Goal: Task Accomplishment & Management: Complete application form

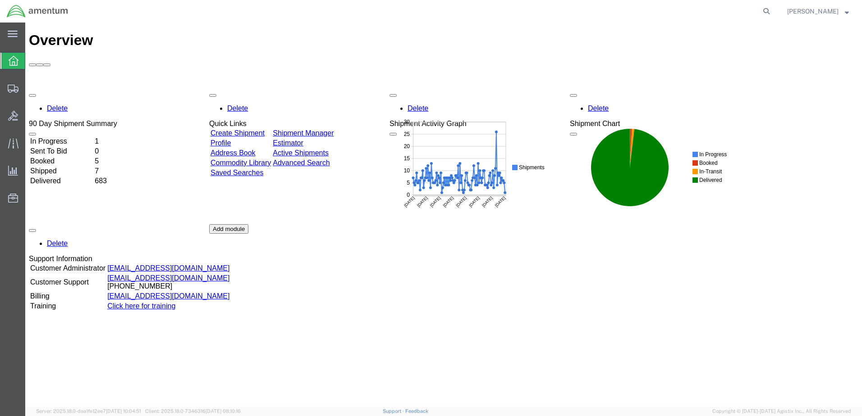
click at [266, 89] on div "Delete 90 Day Shipment Summary In Progress 1 Sent To Bid 0 Booked 5 Shipped 7 D…" at bounding box center [443, 224] width 829 height 270
click at [252, 129] on link "Create Shipment" at bounding box center [237, 133] width 54 height 8
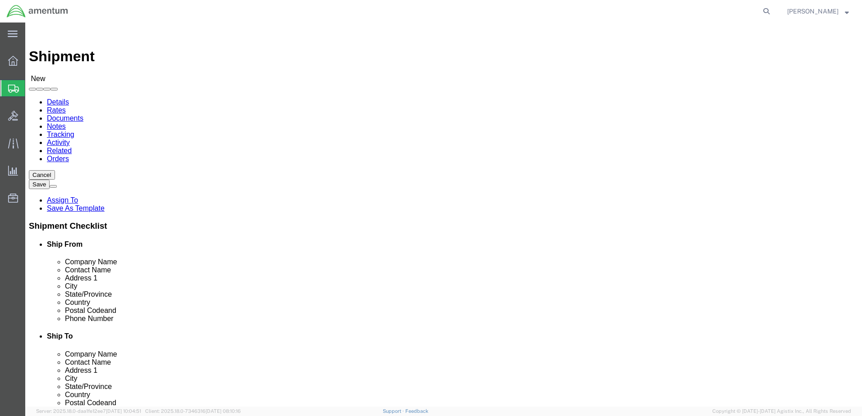
select select
select select "MYPROFILE"
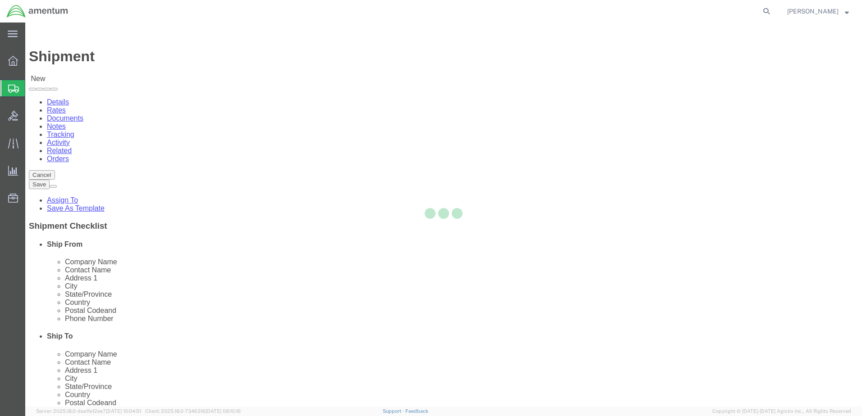
type input "Amentum Services, Inc."
type input "[PERSON_NAME]"
type input "Hangar 1002, [GEOGRAPHIC_DATA]"
type input "[GEOGRAPHIC_DATA]"
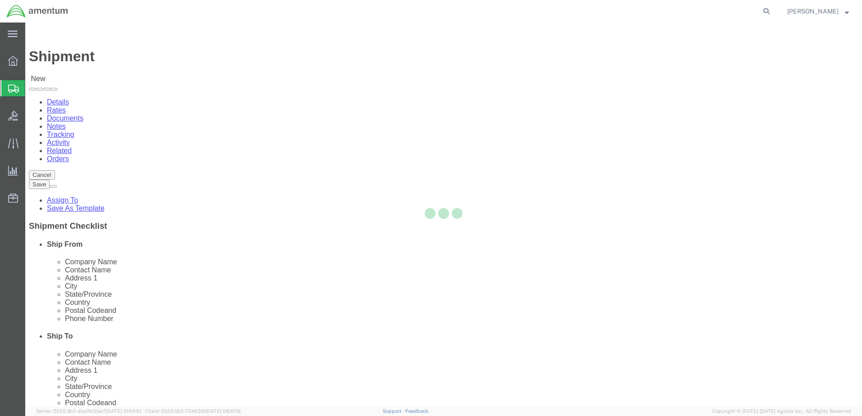
type input "32212"
type input "9049806801"
type input "[PERSON_NAME][EMAIL_ADDRESS][PERSON_NAME][DOMAIN_NAME]"
checkbox input "true"
select select "FL"
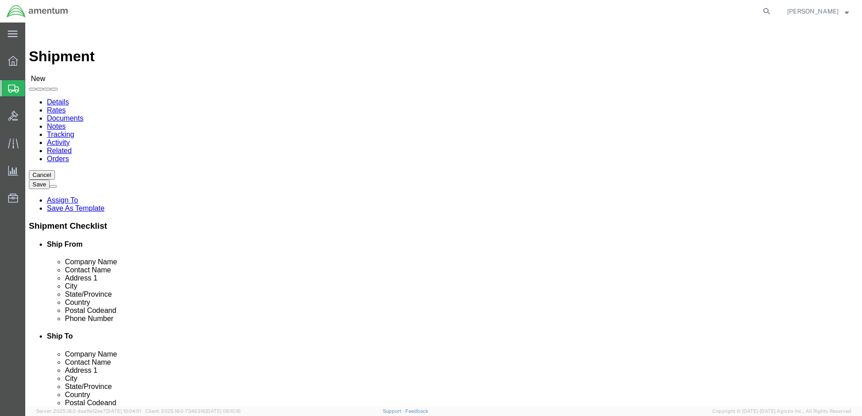
type input "n"
type input "efo"
select select "49831"
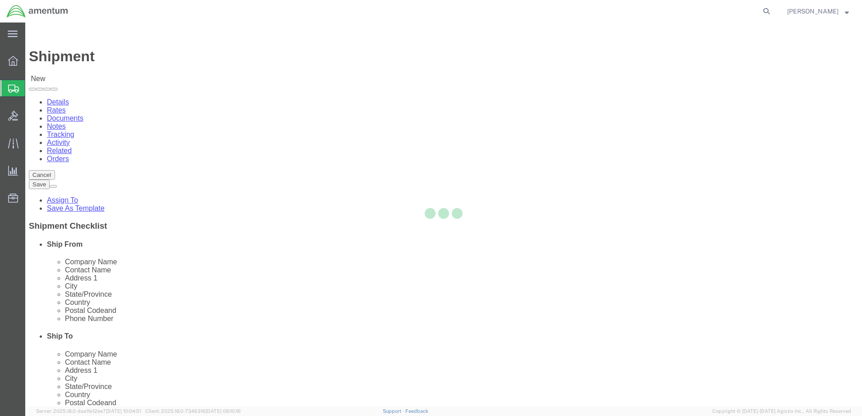
type input "Amentum Services, Inc"
type input "[PERSON_NAME]"
type input "[STREET_ADDRESS][PERSON_NAME]"
type input "[GEOGRAPHIC_DATA]"
type input "79906"
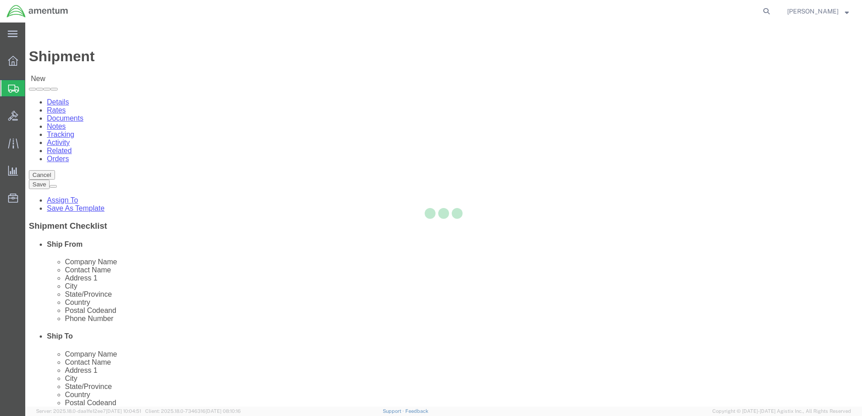
type input "[PHONE_NUMBER]"
type input "[PERSON_NAME][EMAIL_ADDRESS][PERSON_NAME][DOMAIN_NAME]"
checkbox input "true"
select select "[GEOGRAPHIC_DATA]"
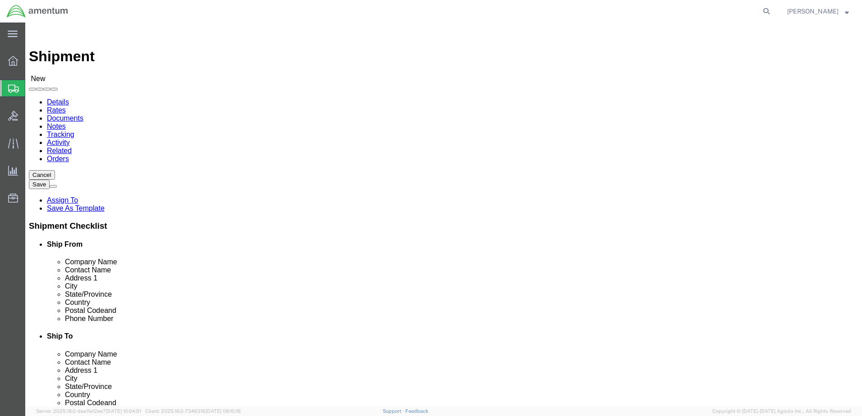
drag, startPoint x: 506, startPoint y: 188, endPoint x: 427, endPoint y: 183, distance: 79.0
click div "Contact Name [PERSON_NAME]"
type input "[DATE][PERSON_NAME]"
click div "Location [GEOGRAPHIC_DATA], [GEOGRAPHIC_DATA] My Profile Location [PHONE_NUMBER…"
drag, startPoint x: 499, startPoint y: 323, endPoint x: 448, endPoint y: 324, distance: 51.4
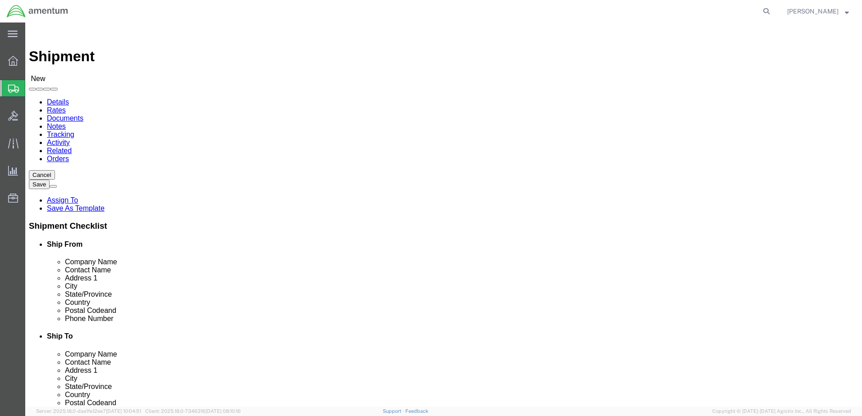
click input "[PERSON_NAME][EMAIL_ADDRESS][PERSON_NAME][DOMAIN_NAME]"
paste input "[PERSON_NAME].[PERSON_NAME]@associates."
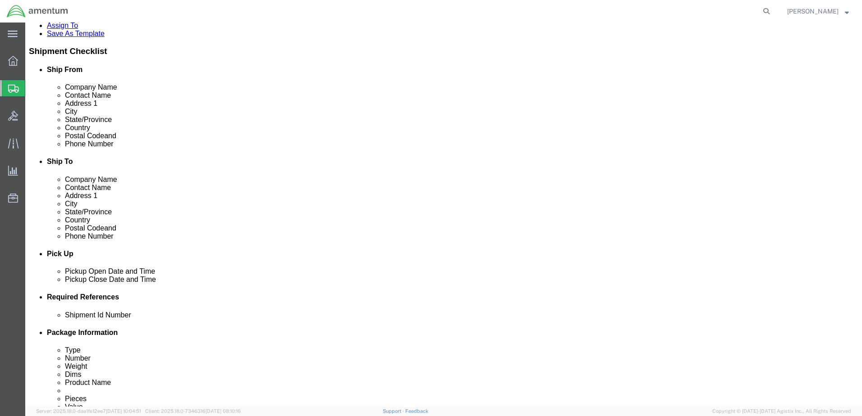
scroll to position [225, 0]
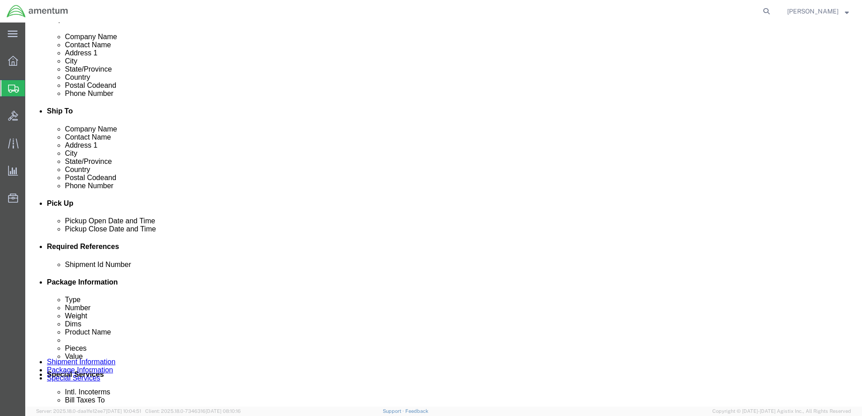
type input "[DATE][EMAIL_ADDRESS][PERSON_NAME][DOMAIN_NAME]"
click div "[DATE] 2:00 PM"
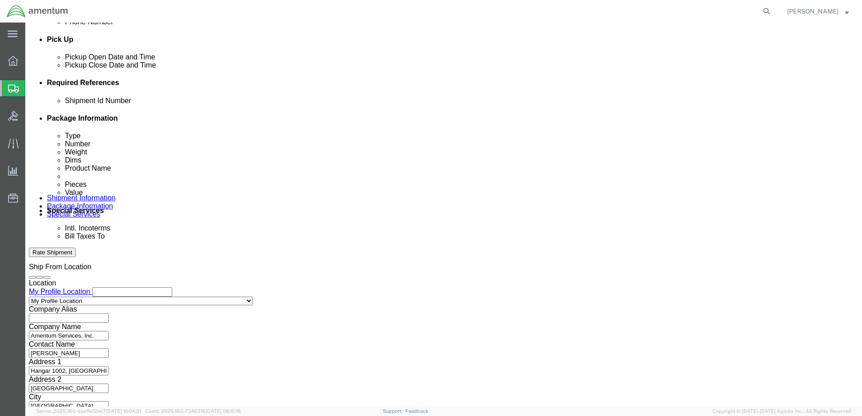
type input "2:45 PM"
click button "Apply"
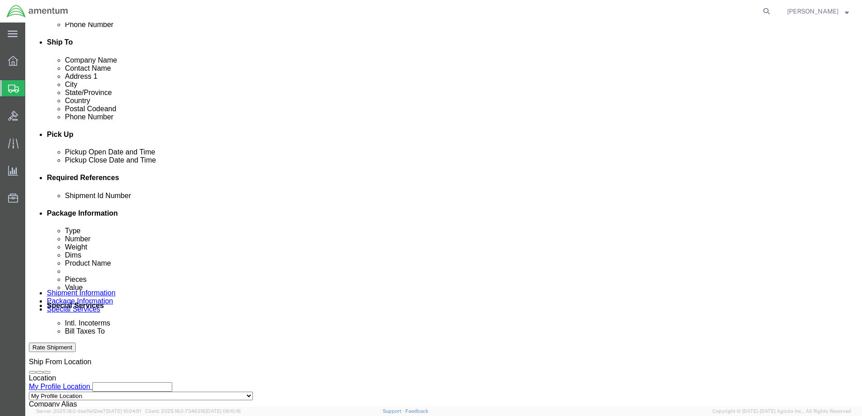
scroll to position [254, 0]
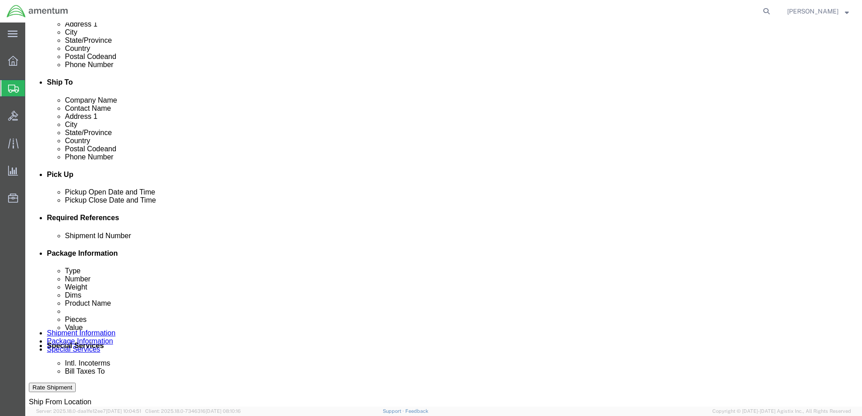
click div "[DATE] 3:00 PM"
type input "5:00 PM"
click button "Apply"
click input "text"
type input "5246EJA100T"
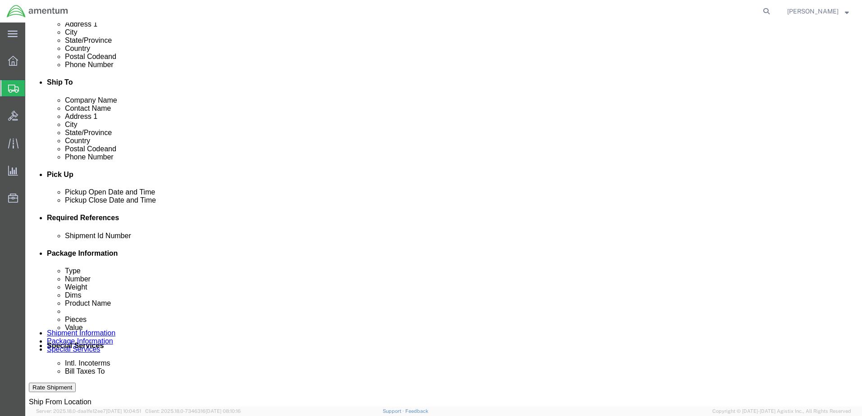
click button "Add reference"
click select "Select Account Type Activity ID Airline Appointment Number ASN Batch Request # …"
select select "DEPT"
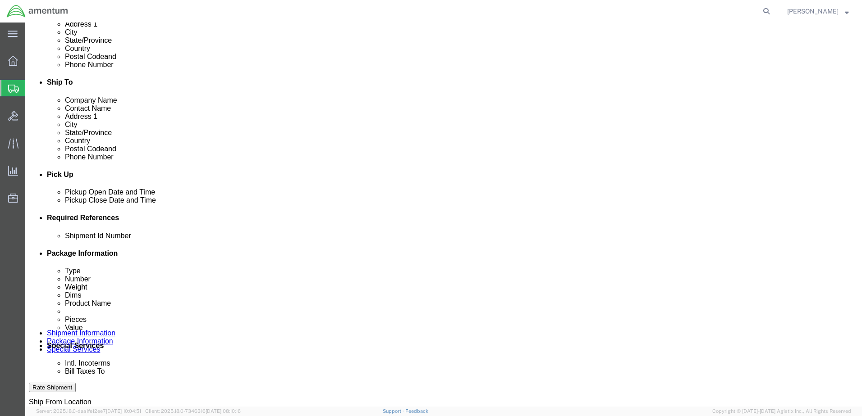
click select "Select Account Type Activity ID Airline Appointment Number ASN Batch Request # …"
click input "text"
type input "CBP"
click select "Select Account Type Activity ID Airline Appointment Number ASN Batch Request # …"
select select "GLCD"
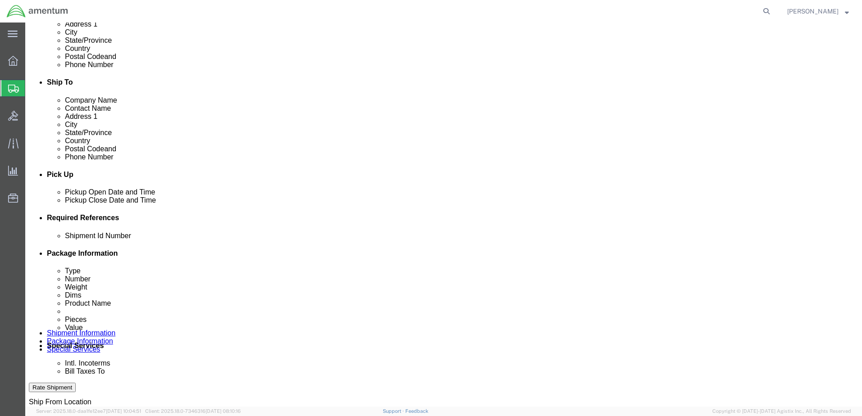
click select "Select Account Type Activity ID Airline Appointment Number ASN Batch Request # …"
select select "PROJNUM"
click select "Select Account Type Activity ID Airline Appointment Number ASN Batch Request # …"
click button "Add reference"
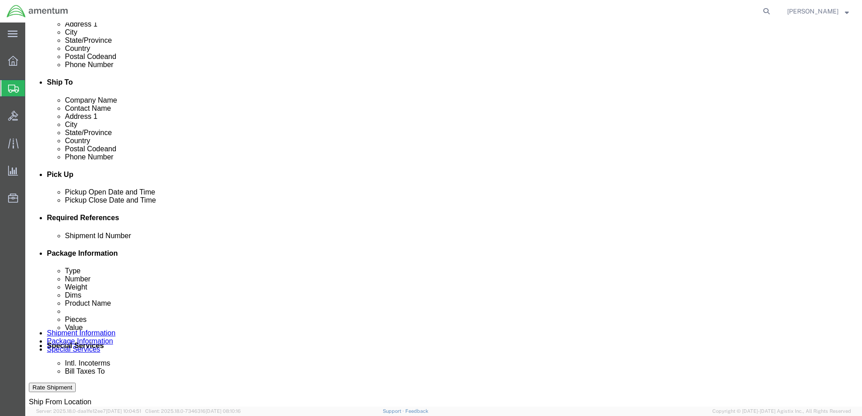
drag, startPoint x: 320, startPoint y: 319, endPoint x: 315, endPoint y: 317, distance: 4.9
click select "Select Account Type Activity ID Airline Appointment Number ASN Batch Request # …"
select select "CUSTREF"
click select "Select Account Type Activity ID Airline Appointment Number ASN Batch Request # …"
drag, startPoint x: 346, startPoint y: 317, endPoint x: 351, endPoint y: 317, distance: 4.5
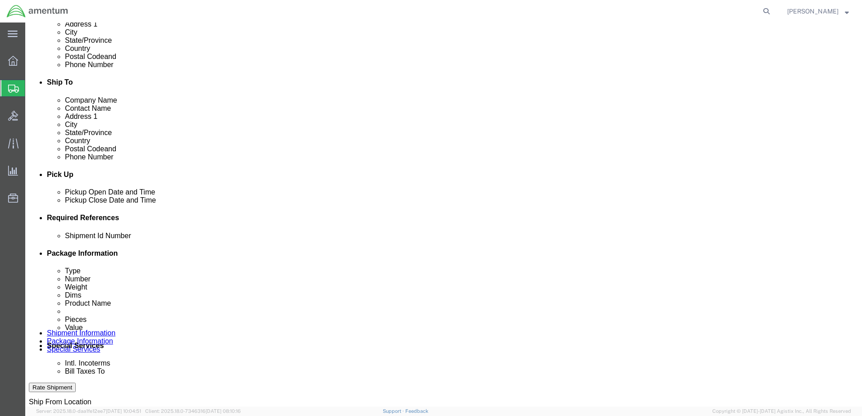
click input "text"
type input "EMPTY CASE"
click div "Shipment Information Package Information Special Services"
click div "Shipment Id Number 5246EJA100T Select Account Type Activity ID Airline Appointm…"
click input "text"
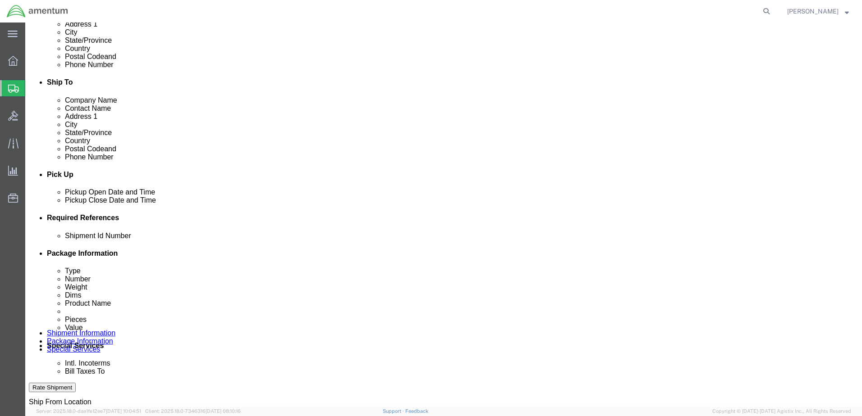
paste input "6118.03.03.2219.000.EJA.0000"
type input "6118.03.03.2219.000.EJA.0000"
drag, startPoint x: 145, startPoint y: 318, endPoint x: 149, endPoint y: 317, distance: 4.6
click input "text"
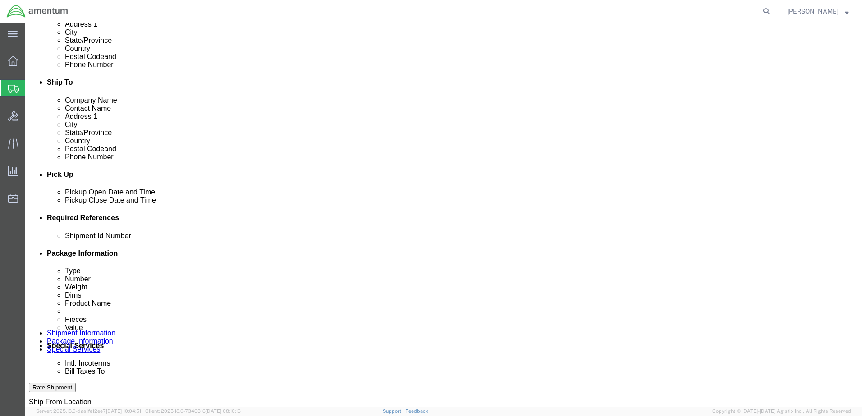
scroll to position [0, 0]
paste input "6118.03.03.2219.000.EJA.0000"
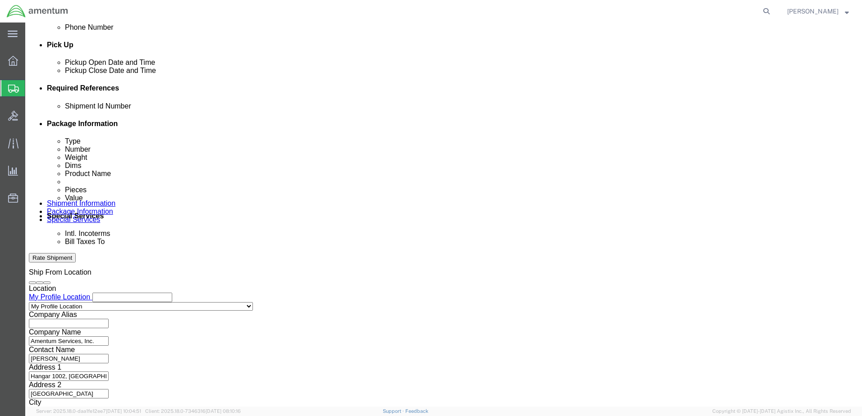
scroll to position [389, 0]
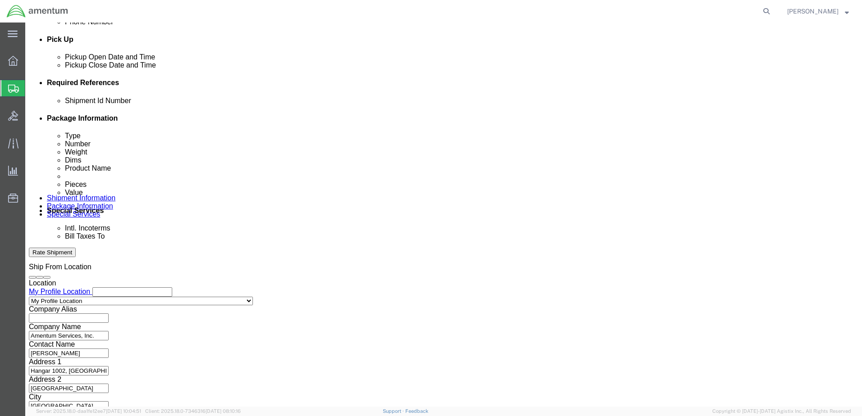
type input "6118.03.03.2219.000.EJA.0000"
click select "Select Air Less than Truckload Multi-Leg Ocean Freight Rail Small Parcel Truckl…"
select select "SMAL"
click select "Select Air Less than Truckload Multi-Leg Ocean Freight Rail Small Parcel Truckl…"
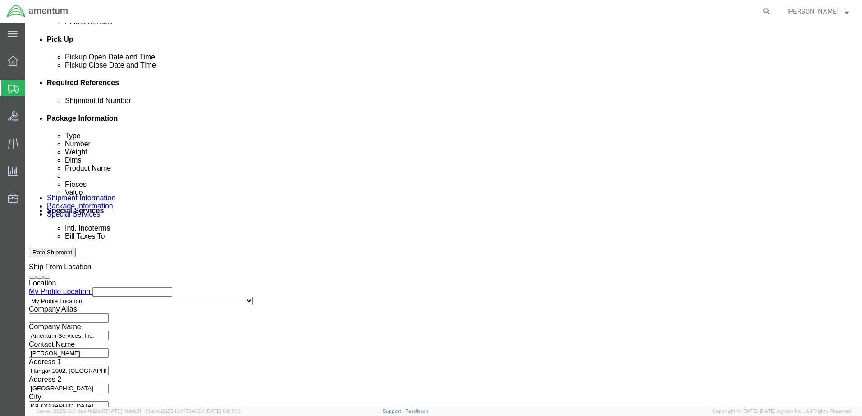
click button "Continue"
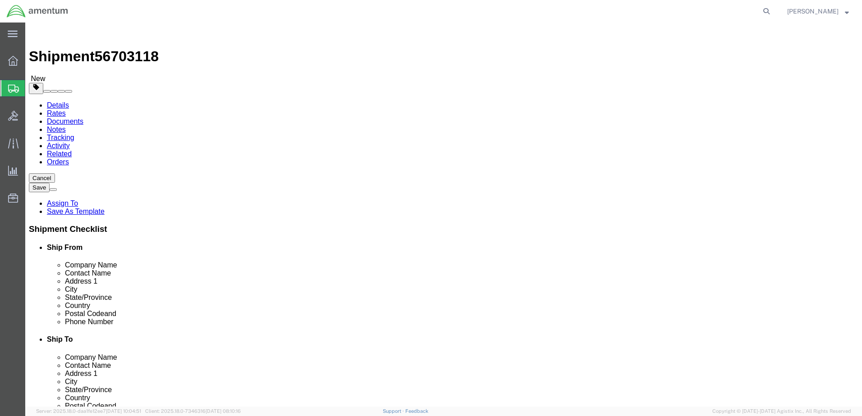
click select "Select Bale(s) Basket(s) Bolt(s) Bottle(s) Buckets Bulk Bundle(s) Can(s) Cardbo…"
select select "CASE"
click select "Select Bale(s) Basket(s) Bolt(s) Bottle(s) Buckets Bulk Bundle(s) Can(s) Cardbo…"
click input "text"
type input "29"
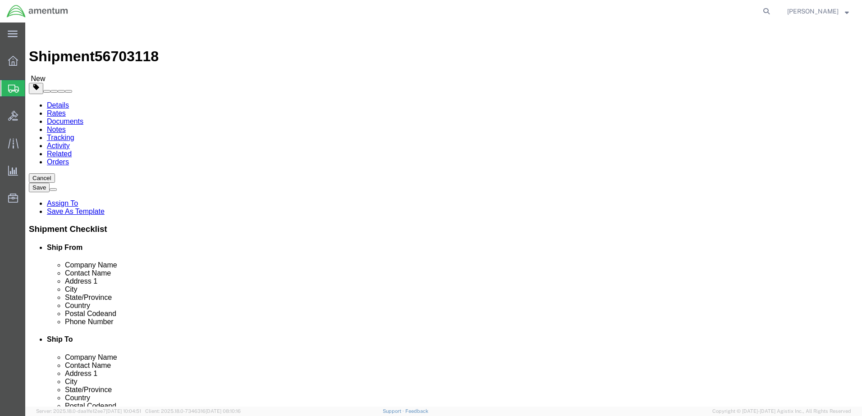
type input "12"
type input "40.00"
click div "Package Content # 1 1 x Case(s) Package Type Select Bale(s) Basket(s) Bolt(s) B…"
click link "Add Content"
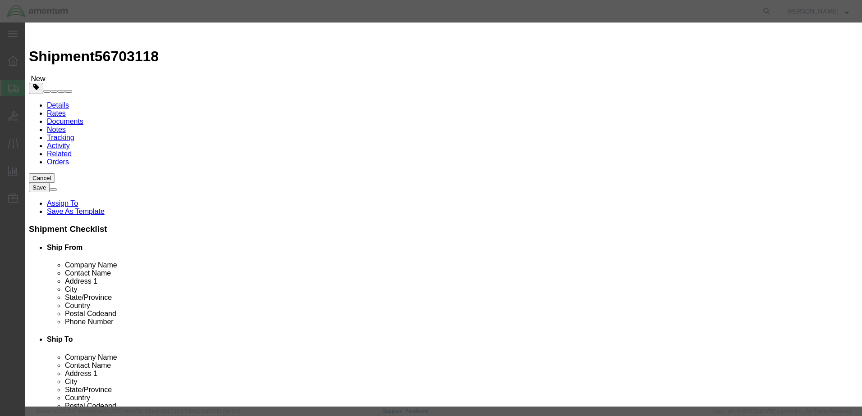
click input "text"
type input "EMPTY CASE"
type input "1"
type input "100.00"
select select "USD"
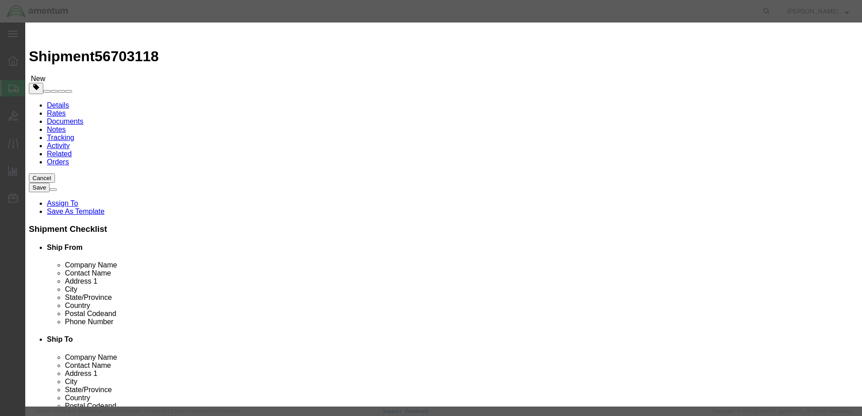
select select "70"
click input "text"
paste input "6118.03.03.2219.000.EJA.0000"
type input "6118.03.03.2219.000.EJA.0000"
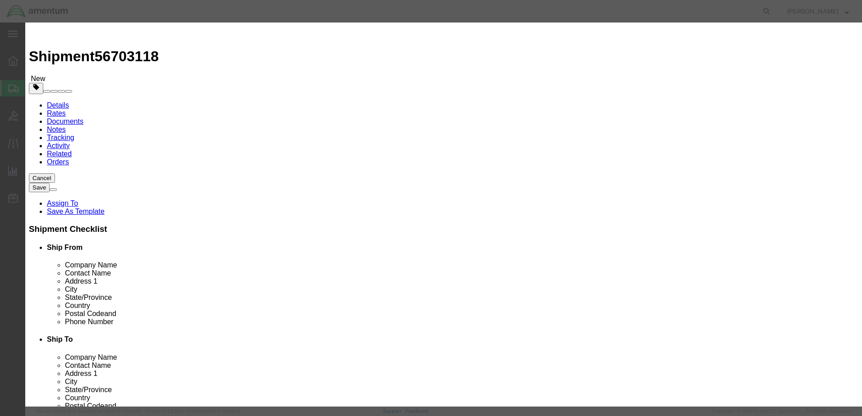
click input "text"
paste input "6118.03.03.2219.000.EJA.0000"
type input "6118.03.03.2219.000.EJA.0000"
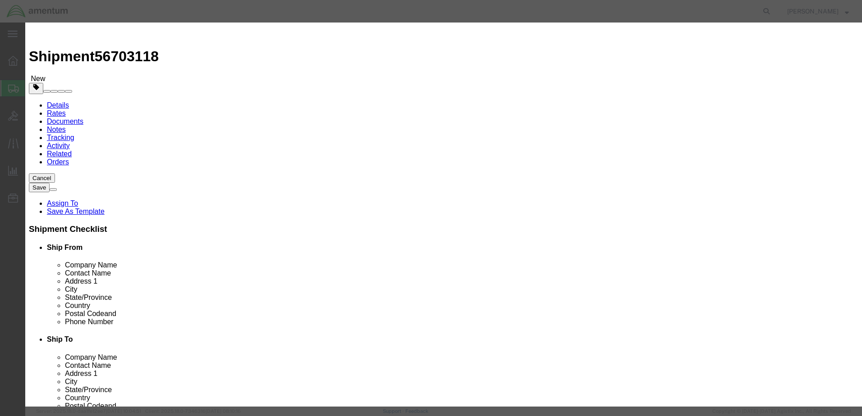
drag, startPoint x: 566, startPoint y: 146, endPoint x: 561, endPoint y: 146, distance: 5.9
click select "Select Account Type Activity ID Airline Appointment Number ASN Batch Number Bil…"
select select "GLCD"
click select "Select Account Type Activity ID Airline Appointment Number ASN Batch Number Bil…"
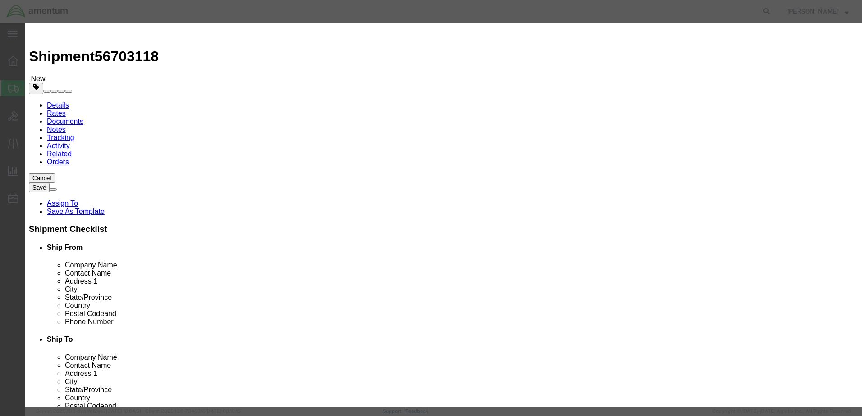
click select "Select Account Type Activity ID Airline Appointment Number ASN Batch Number Bil…"
select select "PROJNUM"
click select "Select Account Type Activity ID Airline Appointment Number ASN Batch Number Bil…"
click button "Save & Close"
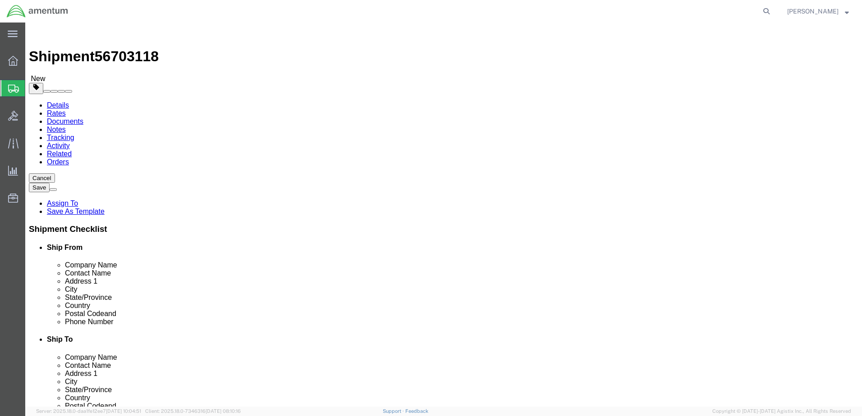
click button "Rate Shipment"
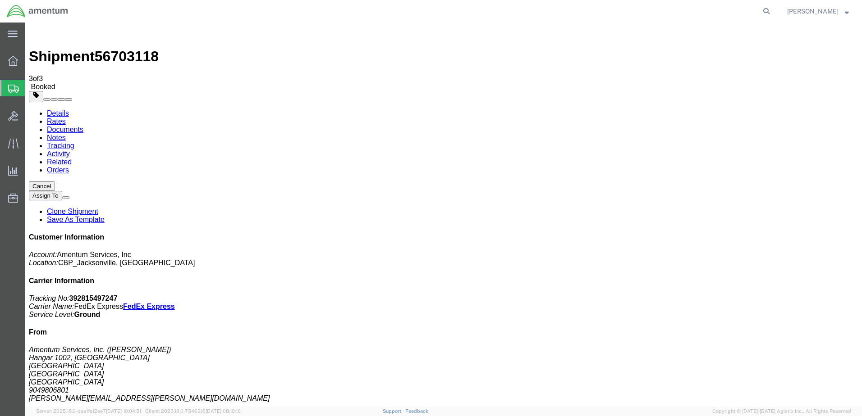
drag, startPoint x: 37, startPoint y: 140, endPoint x: 126, endPoint y: 141, distance: 89.7
checkbox input "true"
click at [190, 16] on div at bounding box center [424, 11] width 699 height 23
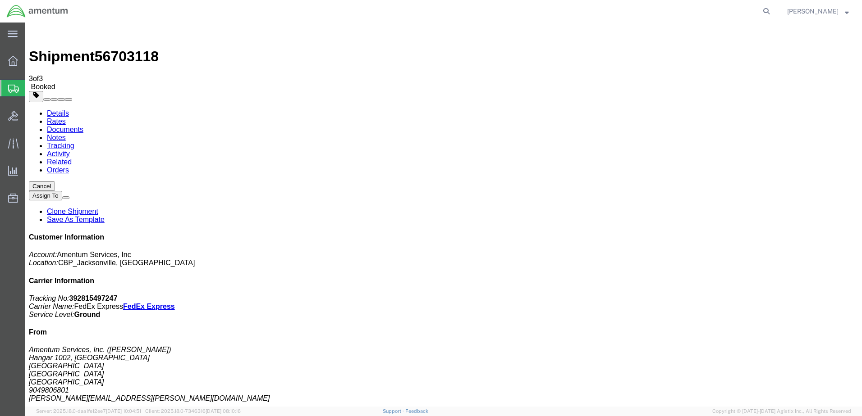
click at [13, 142] on icon at bounding box center [13, 143] width 10 height 10
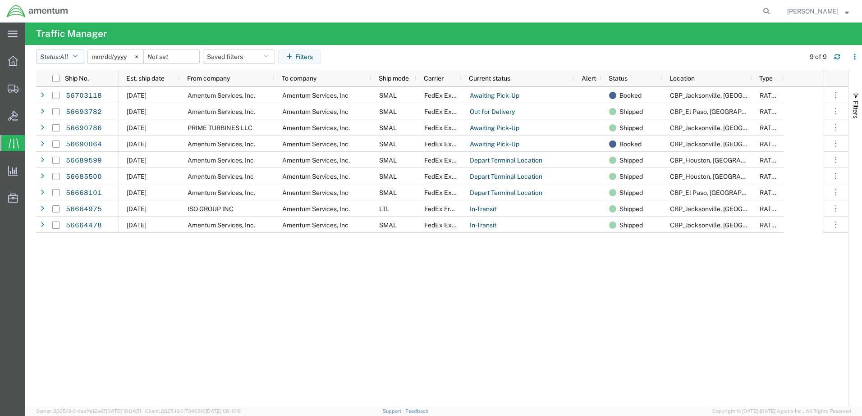
drag, startPoint x: 853, startPoint y: 80, endPoint x: 63, endPoint y: 55, distance: 790.8
click at [63, 55] on button "Status: All" at bounding box center [60, 57] width 48 height 14
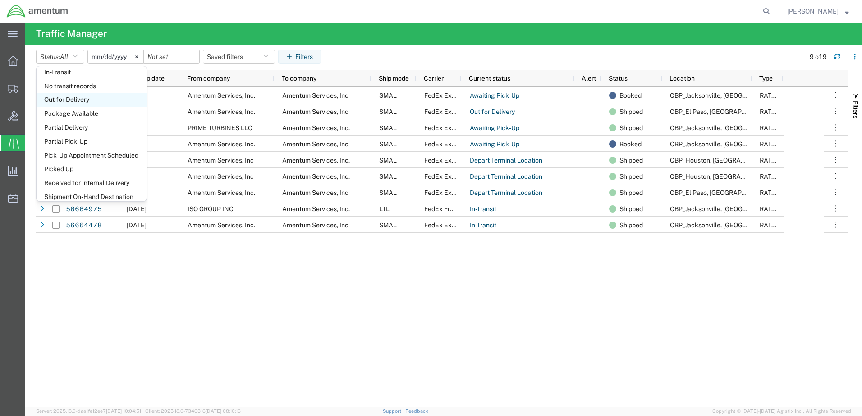
scroll to position [399, 0]
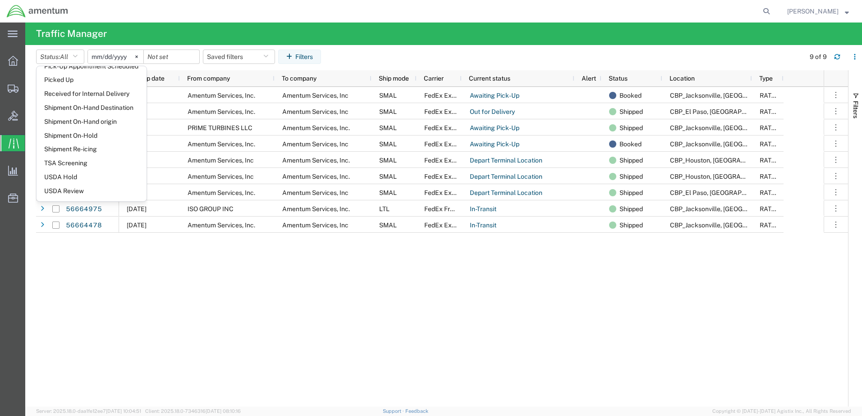
click at [169, 296] on div "[DATE] Amentum Services, Inc. Amentum Services, Inc SMAL FedEx Express Awaiting…" at bounding box center [471, 247] width 704 height 320
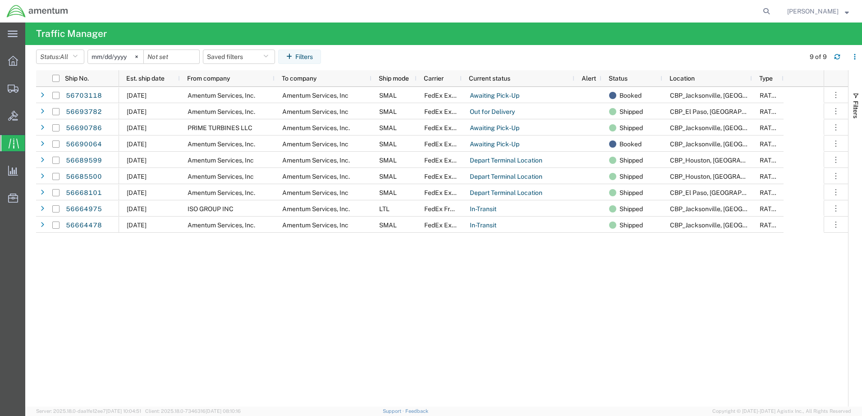
click at [117, 60] on input "[DATE]" at bounding box center [115, 57] width 55 height 14
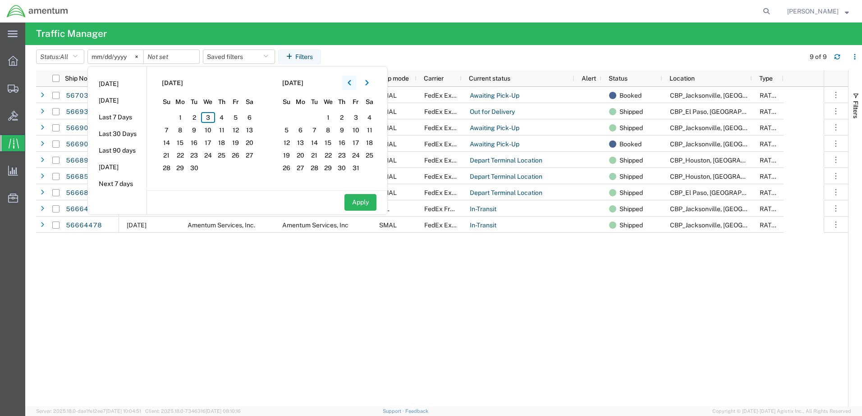
click at [351, 82] on icon "button" at bounding box center [349, 83] width 4 height 6
click at [183, 132] on span "4" at bounding box center [181, 130] width 14 height 11
click at [359, 200] on button "Apply" at bounding box center [360, 202] width 32 height 17
type input "[DATE]"
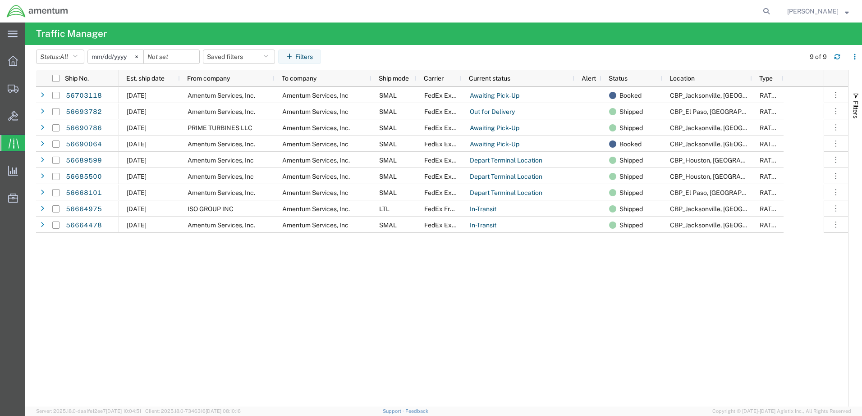
click at [100, 55] on input "[DATE]" at bounding box center [115, 57] width 55 height 14
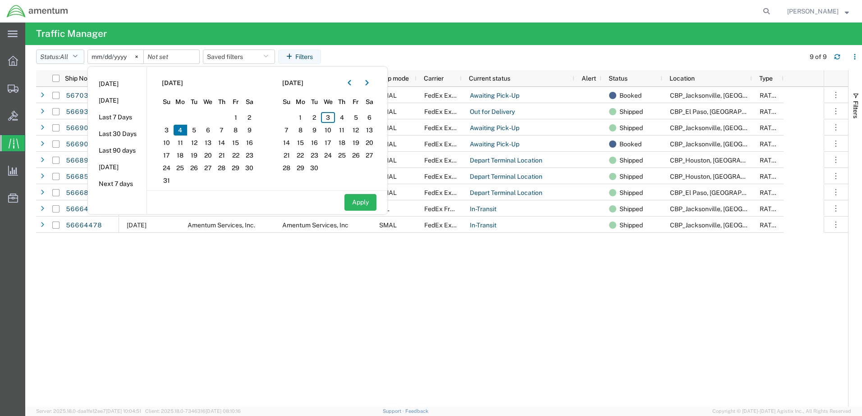
click at [78, 54] on icon "button" at bounding box center [75, 57] width 5 height 6
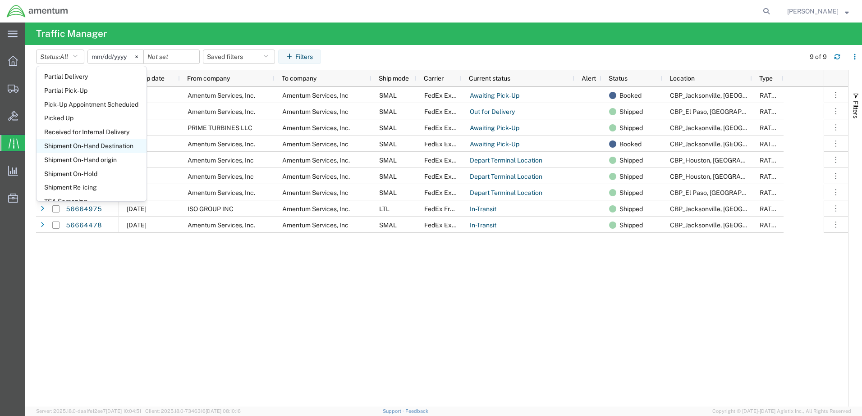
scroll to position [399, 0]
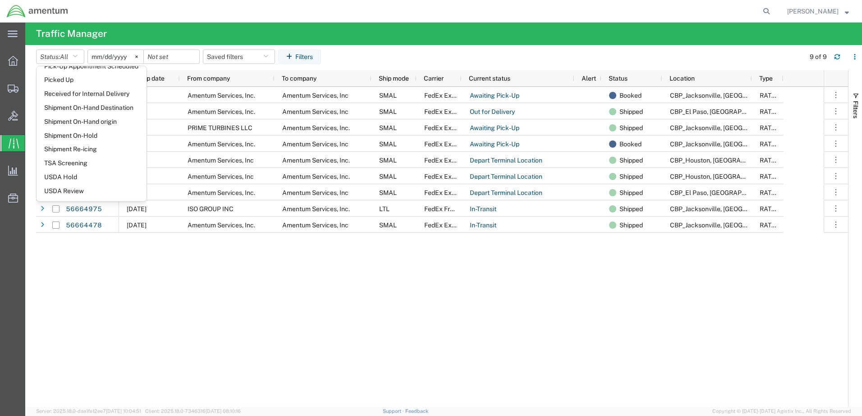
click at [104, 299] on div "56703118 56693782 56690786 56690064 56689599 56685500 56668101 56664975 5666447…" at bounding box center [442, 247] width 812 height 320
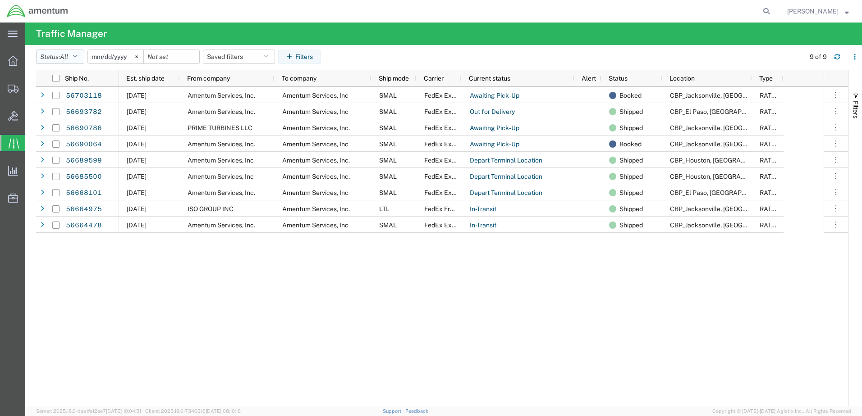
click at [78, 54] on icon "button" at bounding box center [75, 57] width 5 height 6
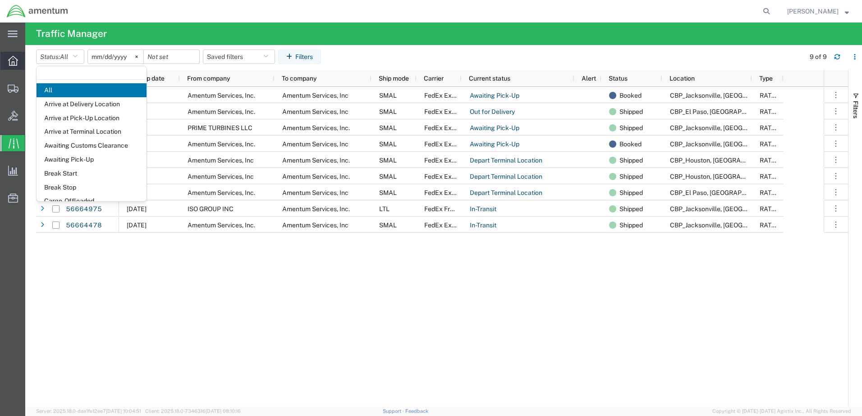
click at [10, 60] on icon at bounding box center [13, 61] width 10 height 10
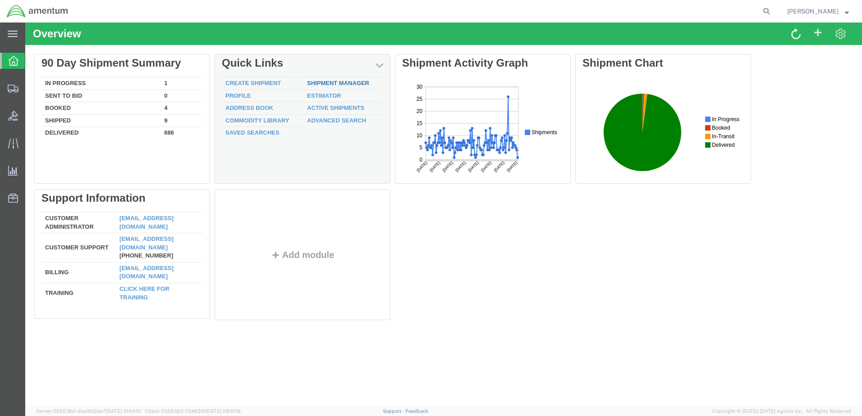
click at [331, 82] on link "Shipment Manager" at bounding box center [338, 83] width 62 height 7
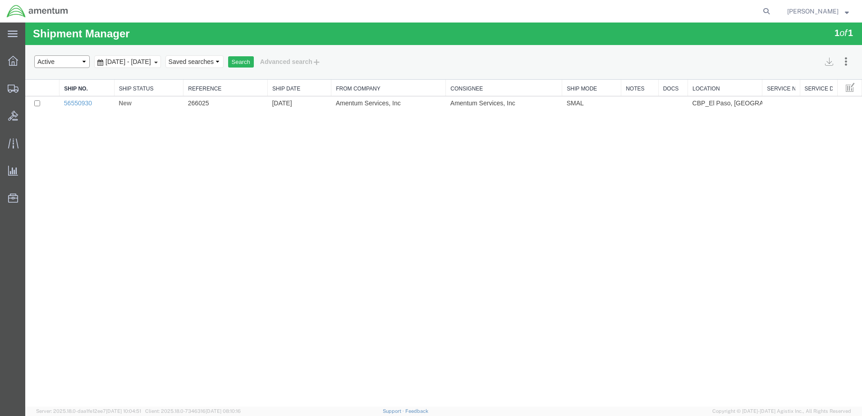
click at [79, 61] on select "Select status Active All Shipments Approved Booked Canceled Delivered Denied Ne…" at bounding box center [61, 61] width 55 height 13
select select "ALL"
click at [34, 55] on select "Select status Active All Shipments Approved Booked Canceled Delivered Denied Ne…" at bounding box center [61, 61] width 55 height 13
click at [254, 63] on button "Search" at bounding box center [241, 62] width 26 height 12
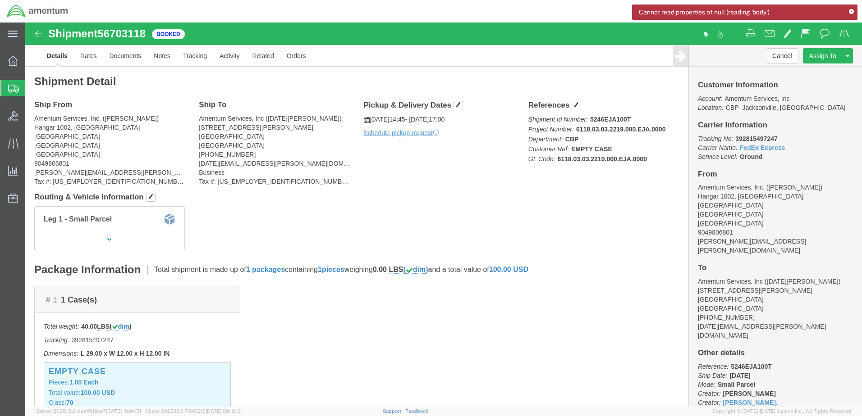
click at [851, 11] on icon at bounding box center [851, 11] width 5 height 5
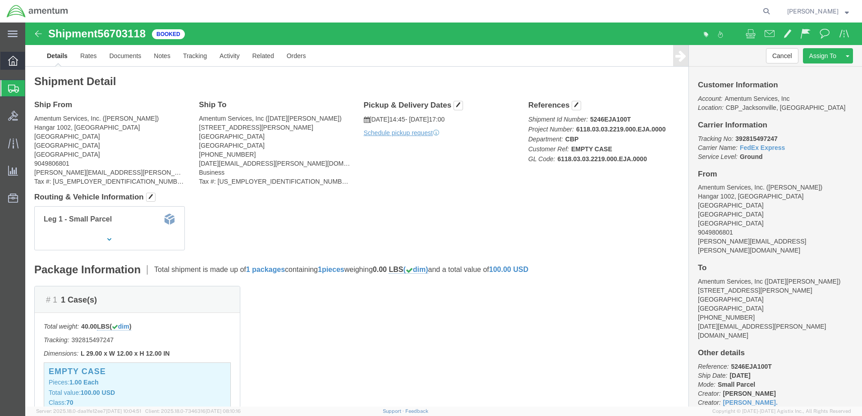
click at [14, 61] on icon at bounding box center [13, 61] width 10 height 10
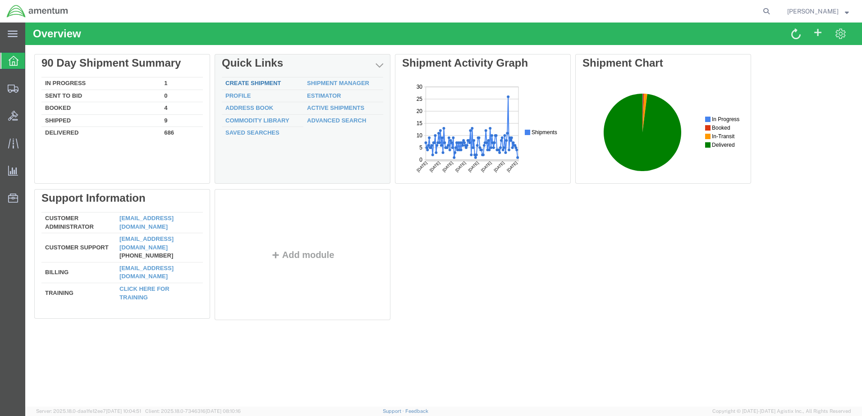
click at [237, 82] on link "Create Shipment" at bounding box center [252, 83] width 55 height 7
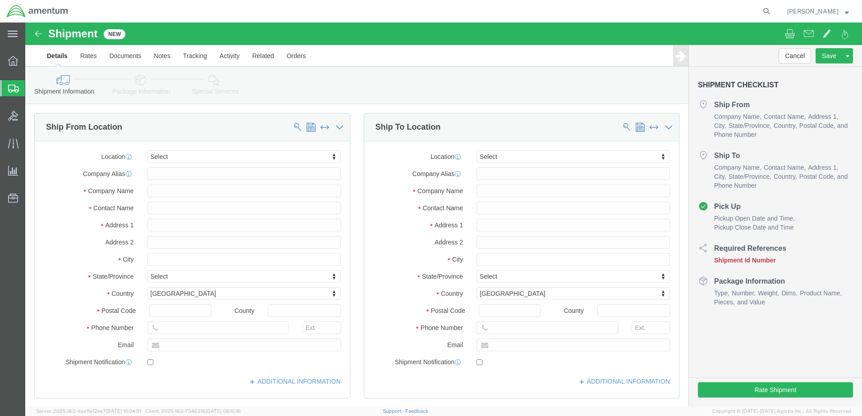
select select
type input "efo"
select select "49831"
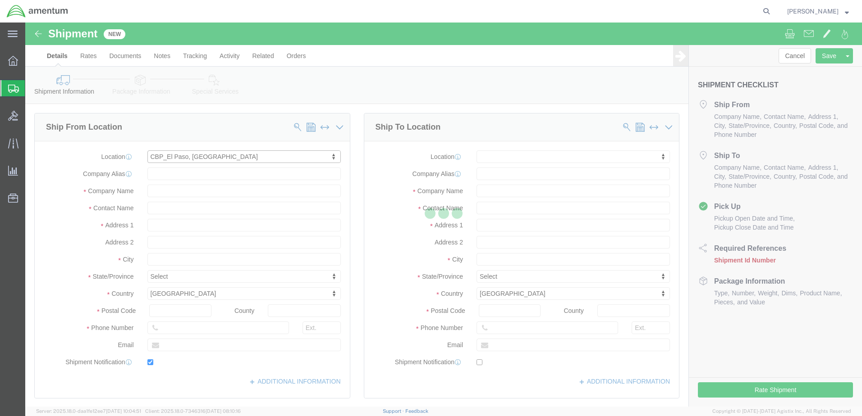
type input "Amentum Services, Inc"
type input "[PERSON_NAME]"
type input "[STREET_ADDRESS][PERSON_NAME]"
type input "[GEOGRAPHIC_DATA]"
type input "79906"
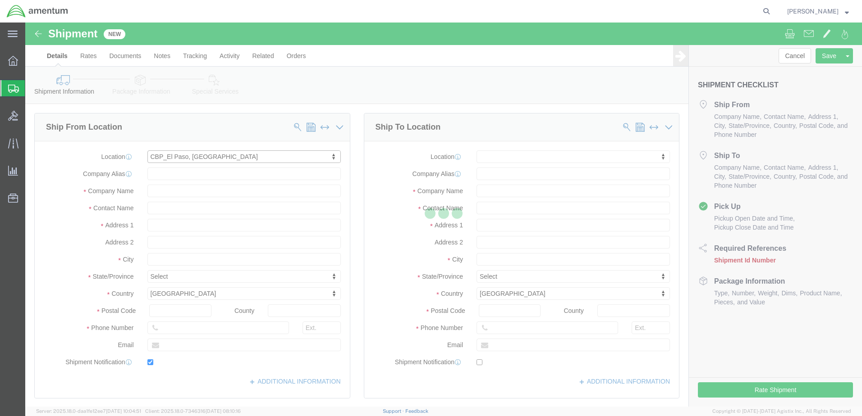
type input "[PHONE_NUMBER]"
type input "[PERSON_NAME][EMAIL_ADDRESS][PERSON_NAME][DOMAIN_NAME]"
checkbox input "true"
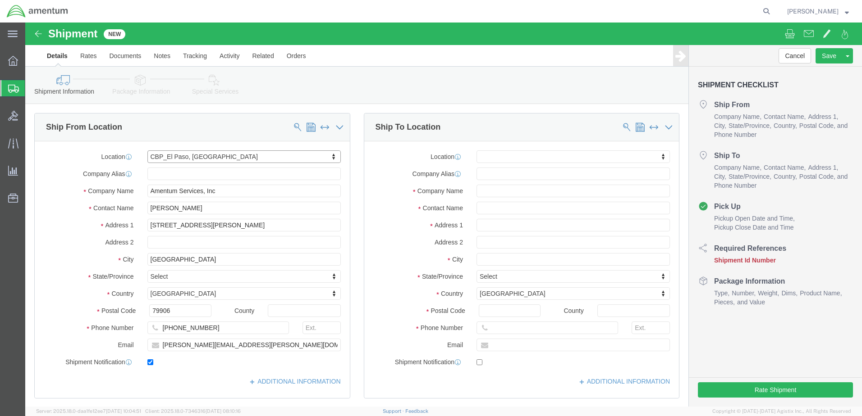
select select "[GEOGRAPHIC_DATA]"
type input "my pr"
select select "MYPROFILE"
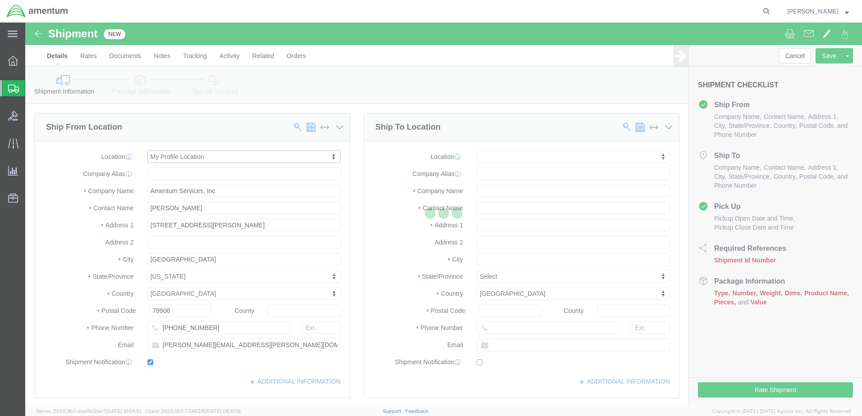
type input "Amentum Services, Inc."
type input "[PERSON_NAME]"
type input "Hangar 1002, [GEOGRAPHIC_DATA]"
type input "[GEOGRAPHIC_DATA]"
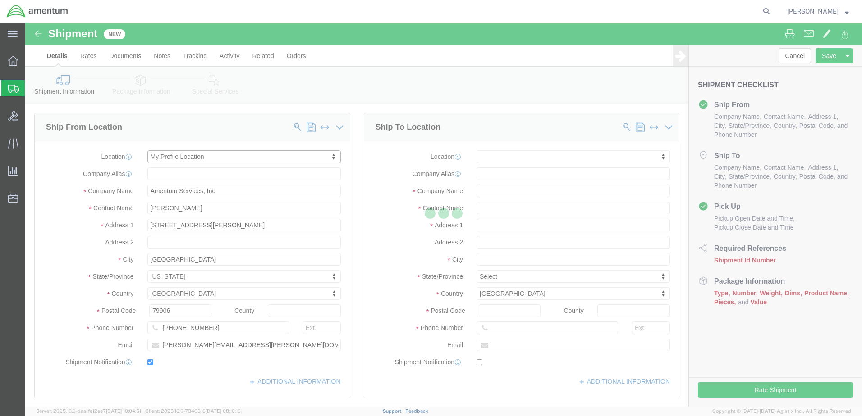
type input "32212"
type input "9049806801"
type input "[PERSON_NAME][EMAIL_ADDRESS][PERSON_NAME][DOMAIN_NAME]"
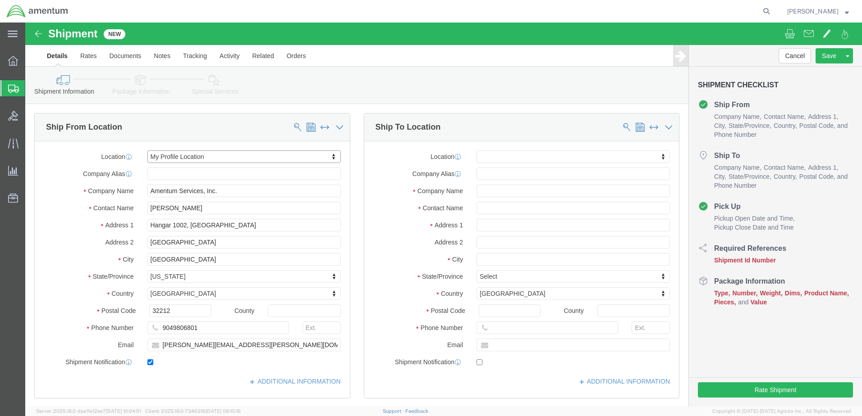
select select "FL"
type input "efo"
select select "49831"
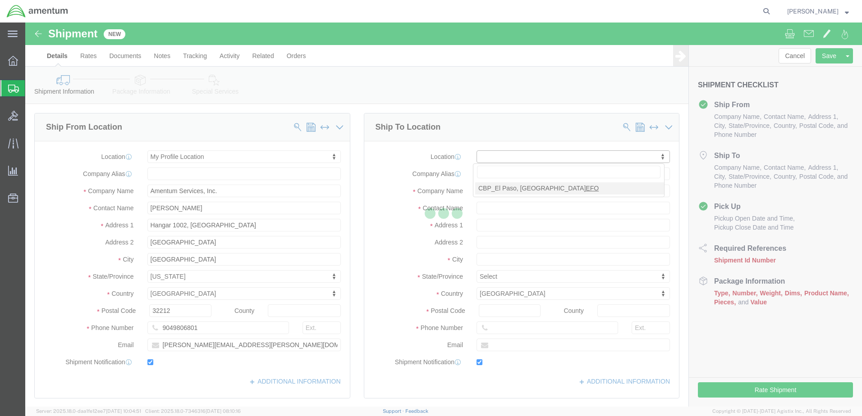
type input "Amentum Services, Inc"
type input "[PERSON_NAME]"
type input "[STREET_ADDRESS][PERSON_NAME]"
type input "[GEOGRAPHIC_DATA]"
type input "79906"
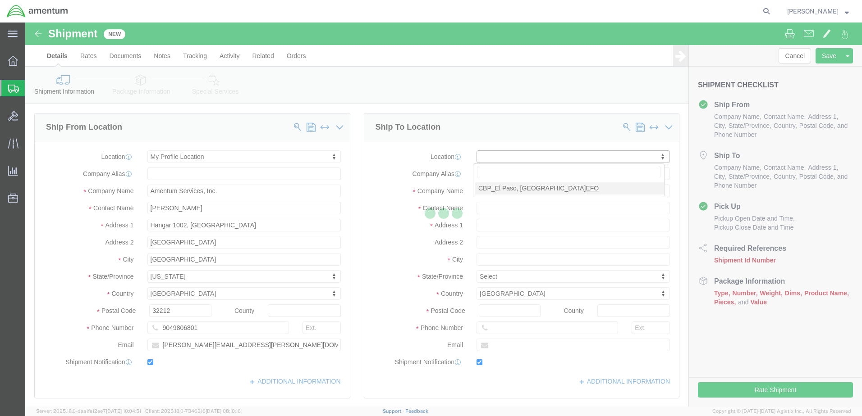
type input "[PHONE_NUMBER]"
type input "[PERSON_NAME][EMAIL_ADDRESS][PERSON_NAME][DOMAIN_NAME]"
checkbox input "true"
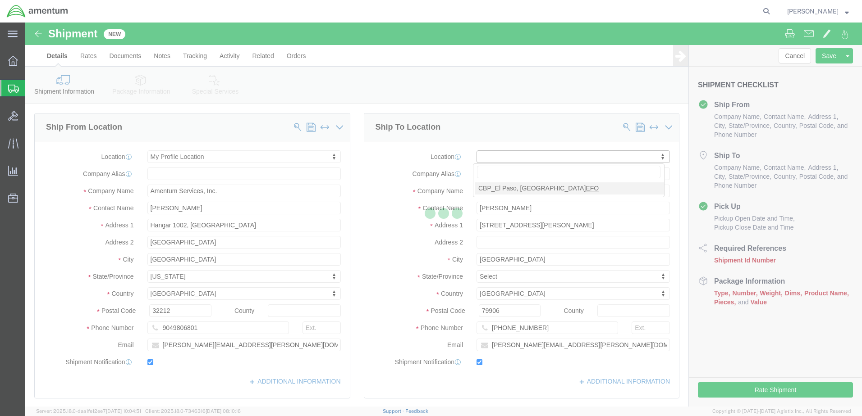
select select "[GEOGRAPHIC_DATA]"
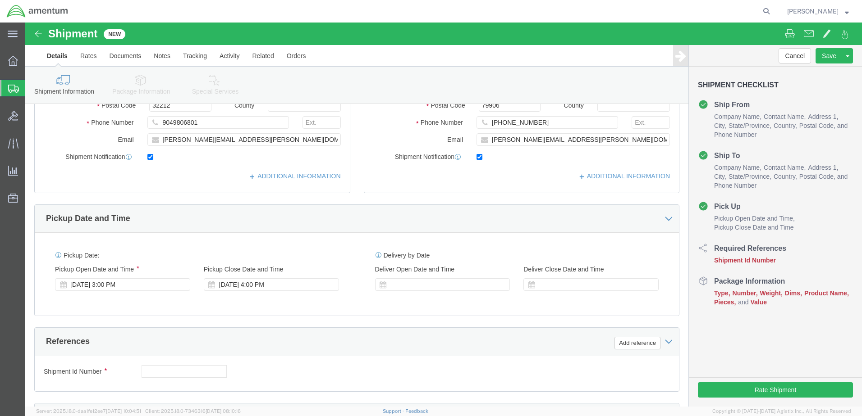
scroll to position [225, 0]
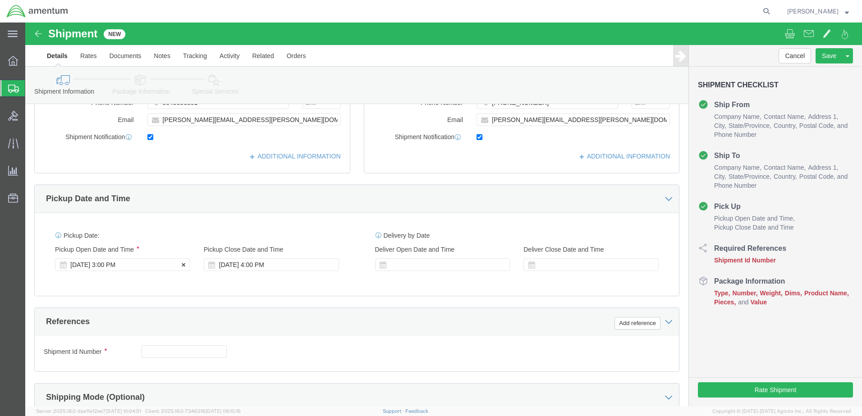
click div "[DATE] 3:00 PM"
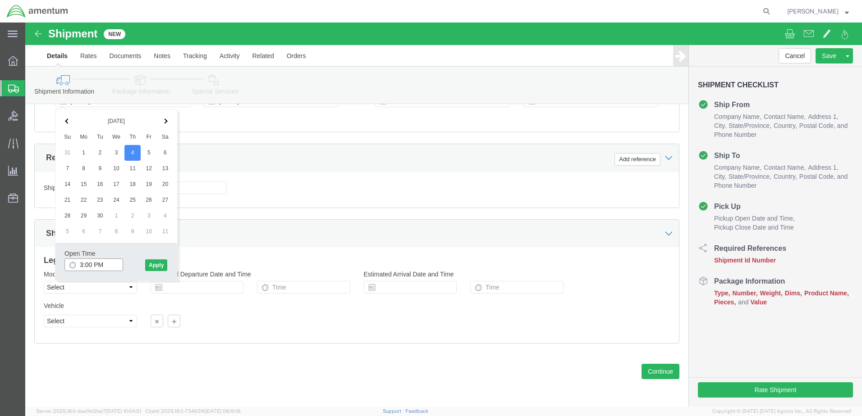
click input "3:00 PM"
type input "8:00 AM"
drag, startPoint x: 132, startPoint y: 241, endPoint x: 148, endPoint y: 229, distance: 20.3
click button "Apply"
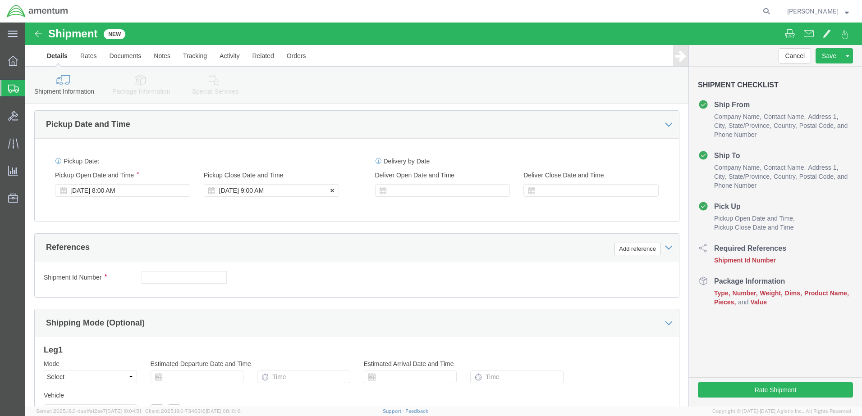
scroll to position [299, 0]
click div "[DATE] 9:00 AM"
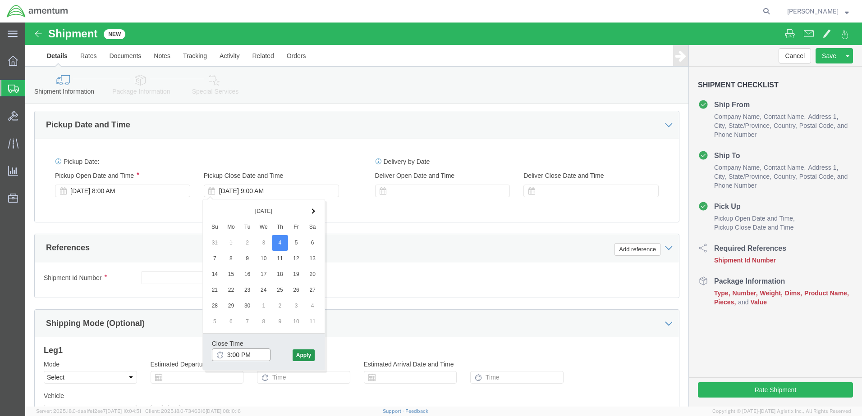
type input "3:00 PM"
click button "Apply"
click input "text"
click select "Select Air Less than Truckload Multi-Leg Ocean Freight Rail Small Parcel Truckl…"
select select "SMAL"
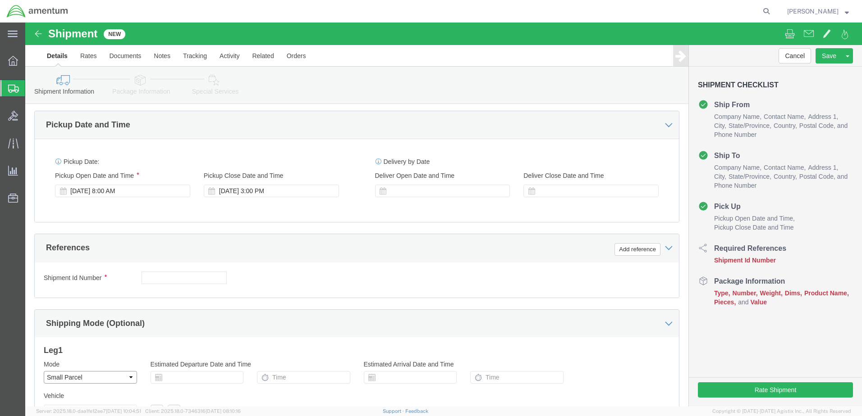
click select "Select Air Less than Truckload Multi-Leg Ocean Freight Rail Small Parcel Truckl…"
click input "text"
type input "5246EJA100T"
click button "Add reference"
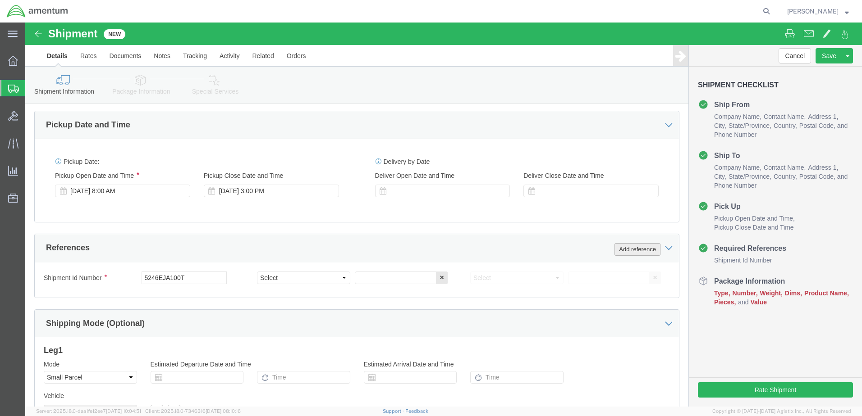
click button "Add reference"
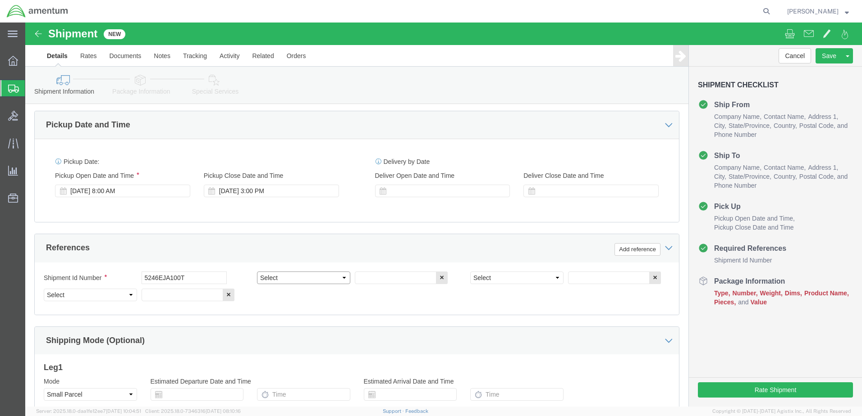
click select "Select Account Type Activity ID Airline Appointment Number ASN Batch Request # …"
select select "DEPT"
click select "Select Account Type Activity ID Airline Appointment Number ASN Batch Request # …"
drag, startPoint x: 345, startPoint y: 251, endPoint x: 352, endPoint y: 252, distance: 6.3
click input "text"
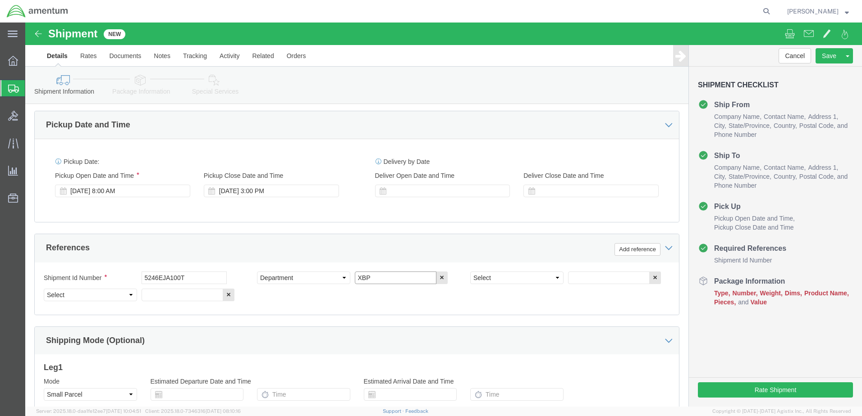
click input "XBP"
type input "CBP"
click select "Select Account Type Activity ID Airline Appointment Number ASN Batch Request # …"
select select "GLCD"
click select "Select Account Type Activity ID Airline Appointment Number ASN Batch Request # …"
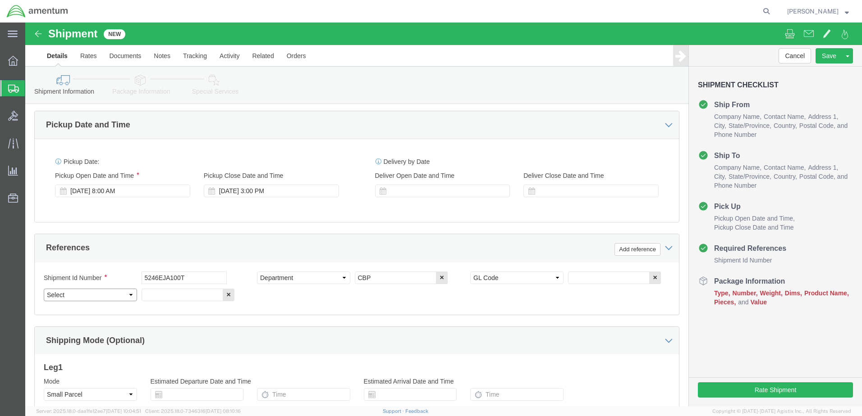
click select "Select Account Type Activity ID Airline Appointment Number ASN Batch Request # …"
select select "PROJNUM"
click select "Select Account Type Activity ID Airline Appointment Number ASN Batch Request # …"
click button "Add reference"
click select "Select Account Type Activity ID Airline Appointment Number ASN Batch Request # …"
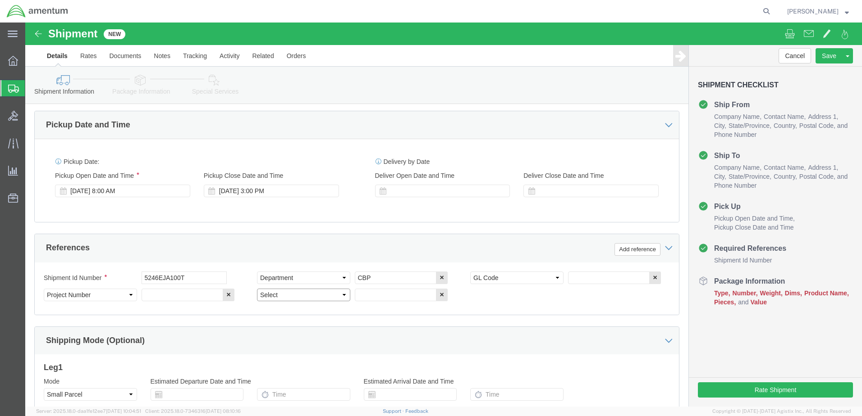
select select "CUSTREF"
click select "Select Account Type Activity ID Airline Appointment Number ASN Batch Request # …"
click input "text"
type input "LANDING LIGHT"
click button "Add reference"
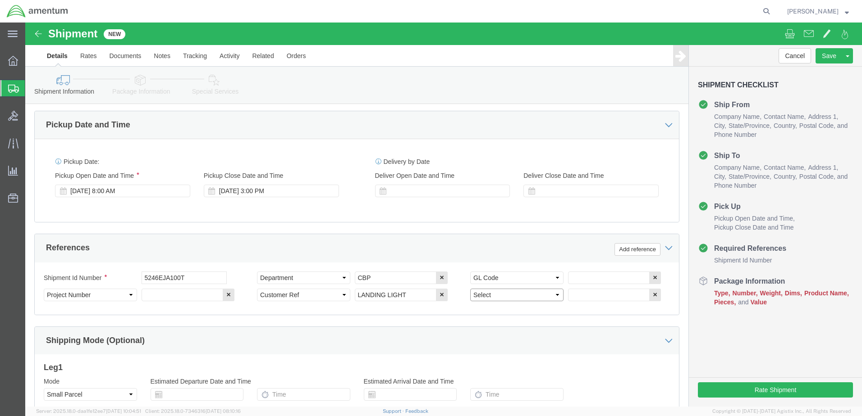
click select "Select Account Type Activity ID Airline Appointment Number ASN Batch Request # …"
select select "SERLNUM"
click select "Select Account Type Activity ID Airline Appointment Number ASN Batch Request # …"
click input "text"
click div "Shipment Information Package Information Special Services"
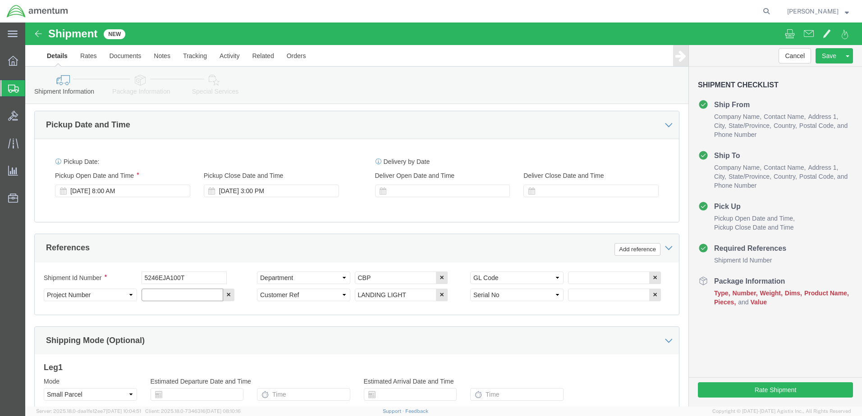
click input "text"
paste input "6118.03.03.2219.000.EJA.0000"
type input "6118.03.03.2219.000.EJA.0000"
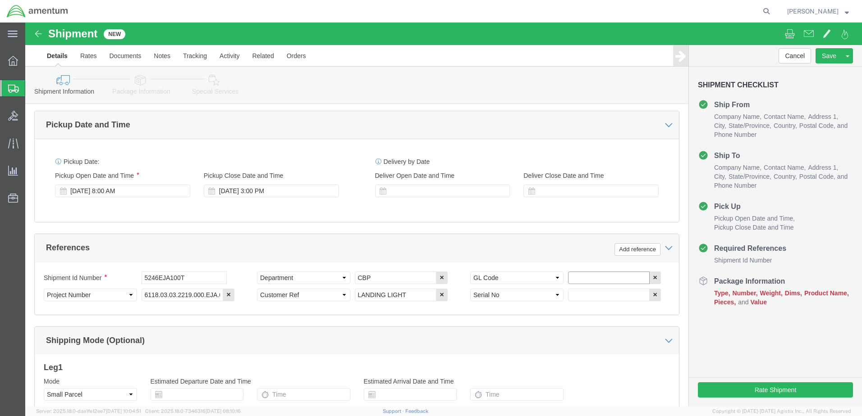
click input "text"
paste input "6118.03.03.2219.000.EJA.0000"
type input "6118.03.03.2219.000.EJA.0000"
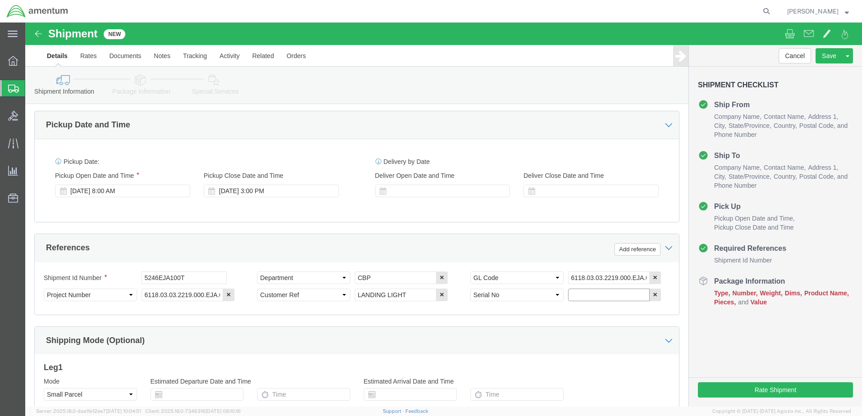
click input "text"
type input "76189"
drag, startPoint x: 253, startPoint y: 233, endPoint x: 242, endPoint y: 244, distance: 15.3
click div "References Add reference"
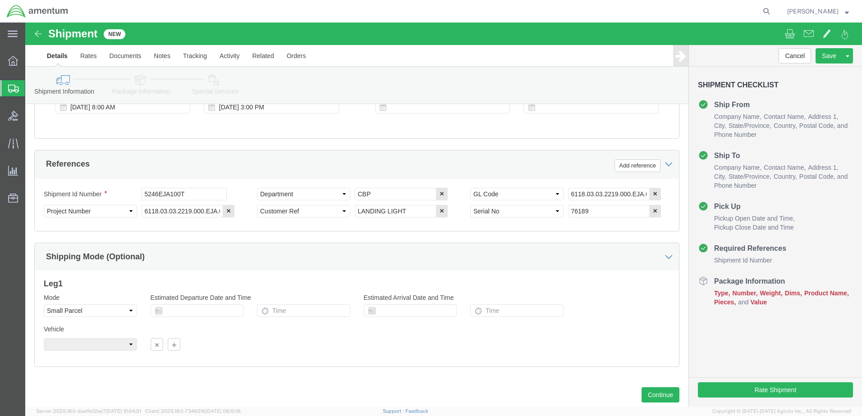
scroll to position [406, 0]
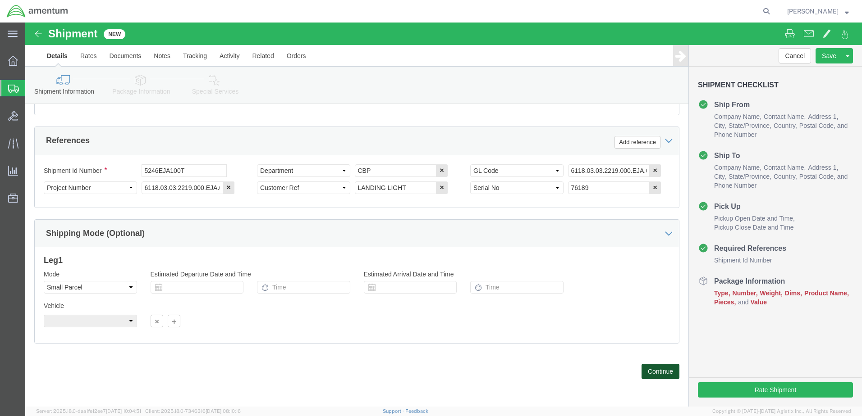
click button "Continue"
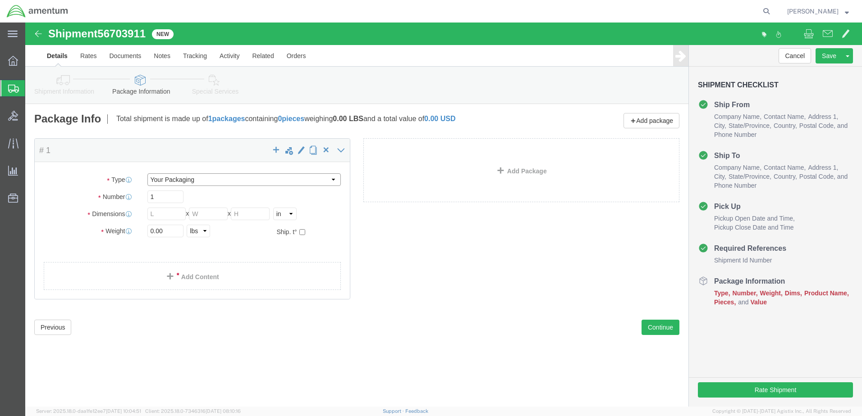
click select "Select Bale(s) Basket(s) Bolt(s) Bottle(s) Buckets Bulk Bundle(s) Can(s) Cardbo…"
select select "CBOX"
click select "Select Bale(s) Basket(s) Bolt(s) Bottle(s) Buckets Bulk Bundle(s) Can(s) Cardbo…"
click input "text"
type input "15"
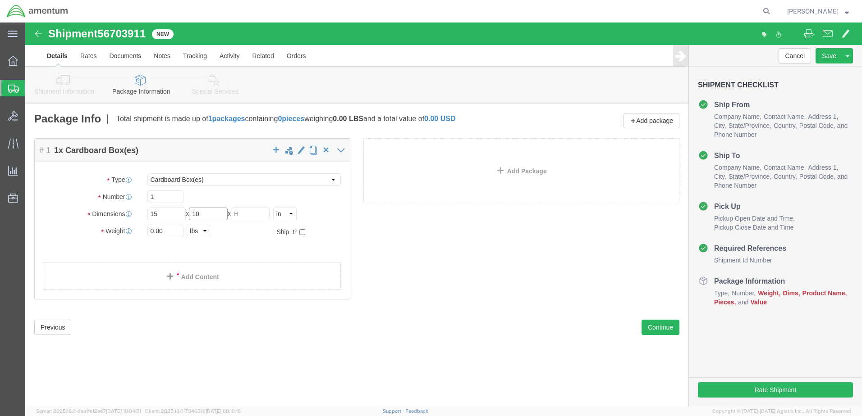
type input "10"
type input "7.15"
click div "Package Content # 1 1 x Cardboard Box(es) Package Type Select Bale(s) Basket(s)…"
click link "Add Content"
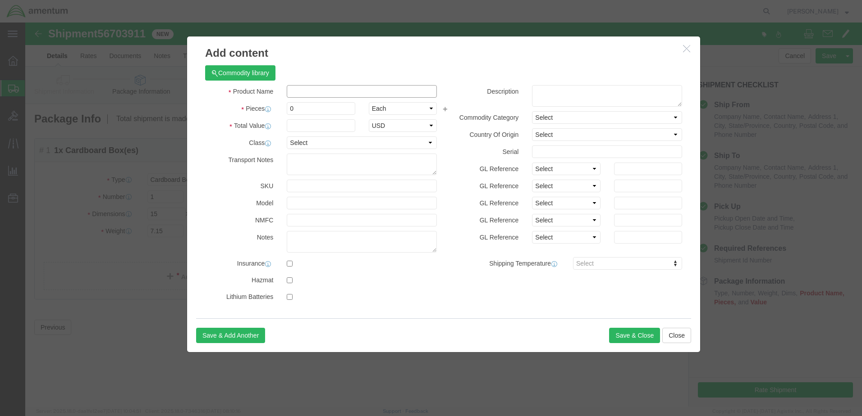
click input "text"
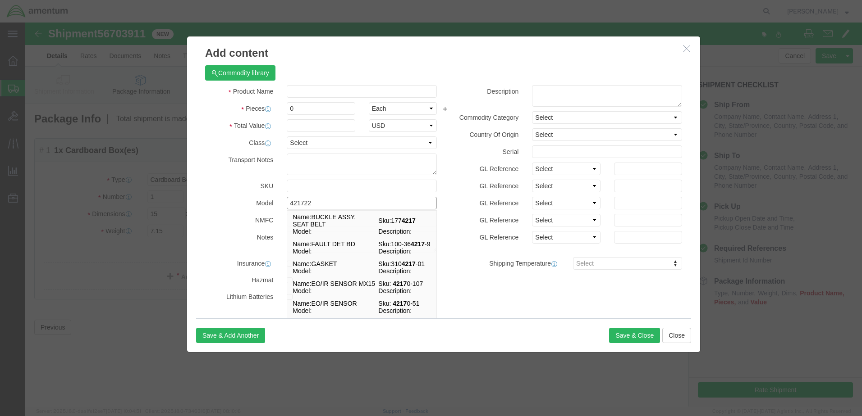
type input "4217228"
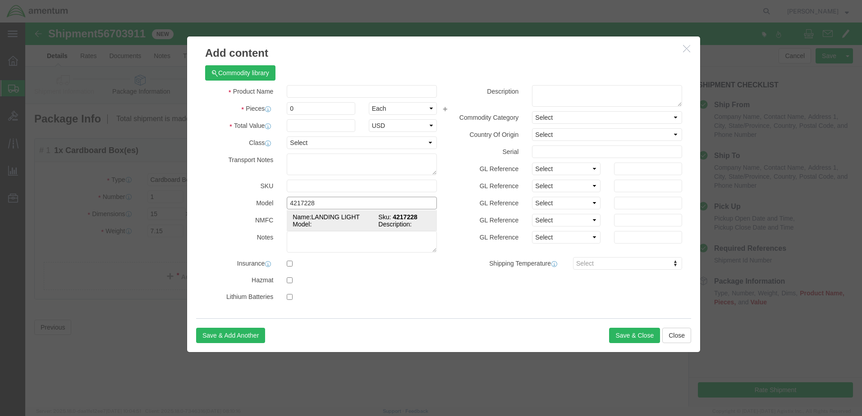
click td "Model:"
select select "USD"
type input "LANDING LIGHT"
type input "4217228"
type input "LANDING LIGHT"
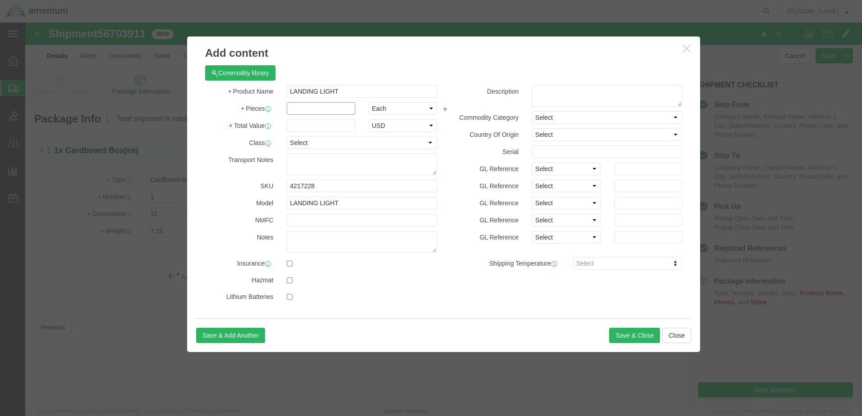
click input "text"
type input "1"
click input "text"
type input "4903.29"
click select "Select 50 55 60 65 70 85 92.5 100 125 175 250 300 400"
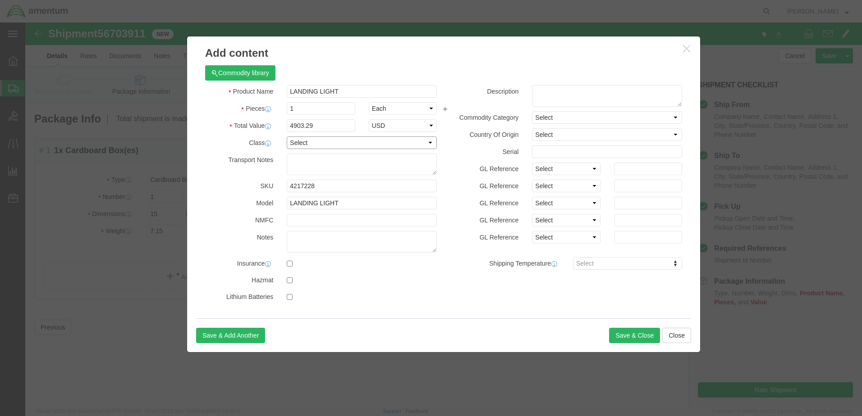
select select "100"
click select "Select 50 55 60 65 70 85 92.5 100 125 175 250 300 400"
drag, startPoint x: 313, startPoint y: 135, endPoint x: 318, endPoint y: 137, distance: 4.7
click textarea
type textarea "Fragile. Handle with care!"
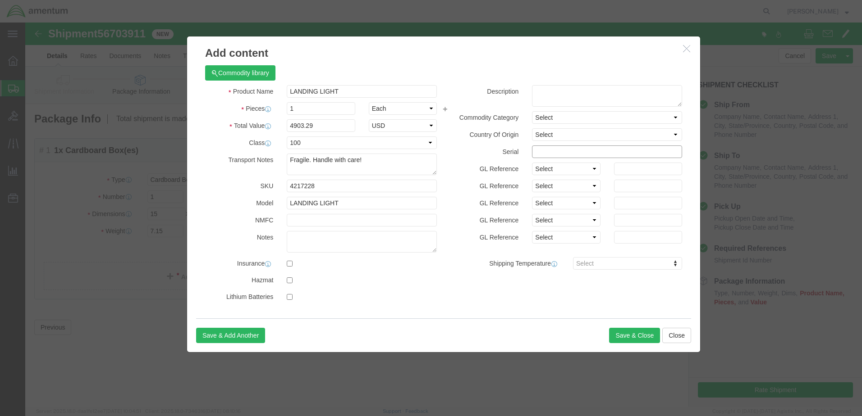
click input "text"
type input "76189"
click input "text"
paste input "6118.03.03.2219.000.EJA.0000"
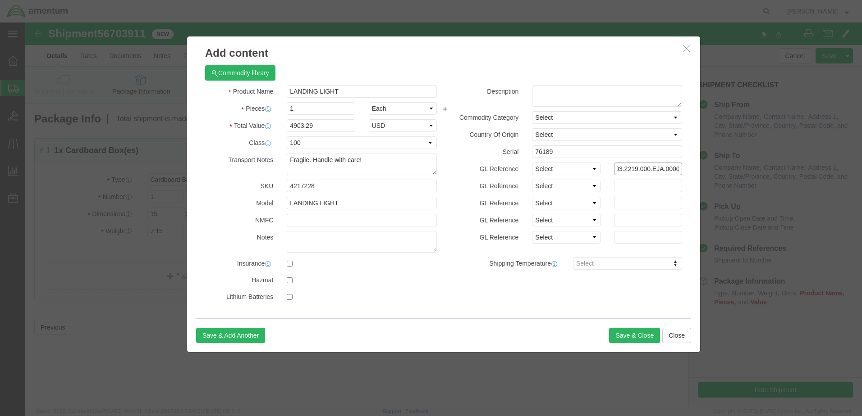
type input "6118.03.03.2219.000.EJA.0000"
click div
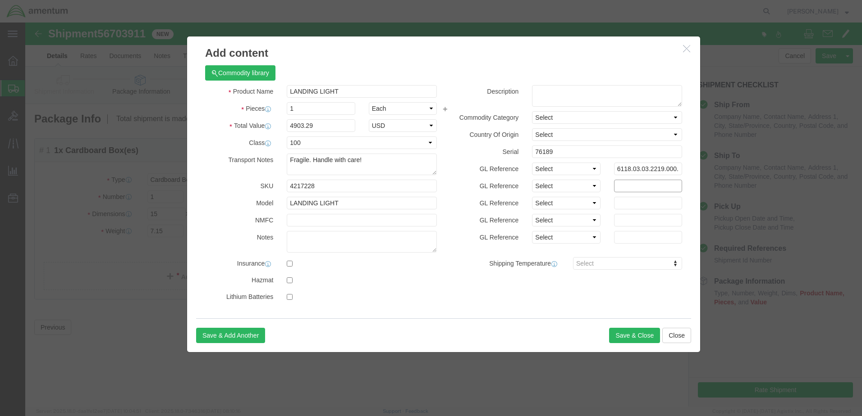
click input "text"
paste input "6118.03.03.2219.000.EJA.0000"
type input "6118.03.03.2219.000.EJA.0000"
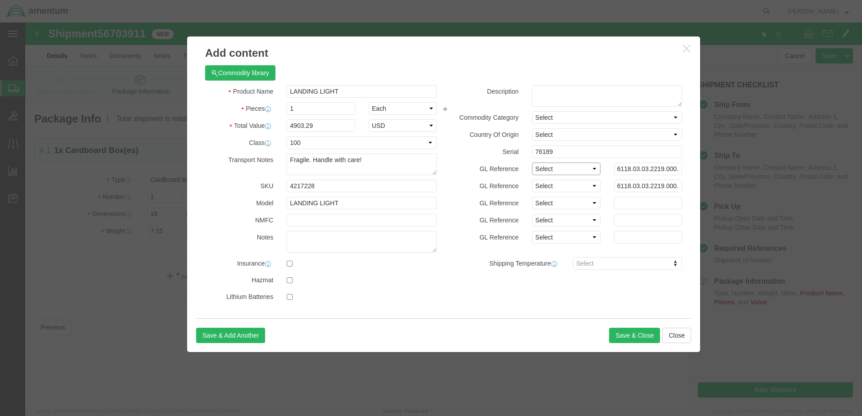
click select "Select Account Type Activity ID Airline Appointment Number ASN Batch Number Bil…"
select select "GLCD"
click select "Select Account Type Activity ID Airline Appointment Number ASN Batch Number Bil…"
select select "PROJNUM"
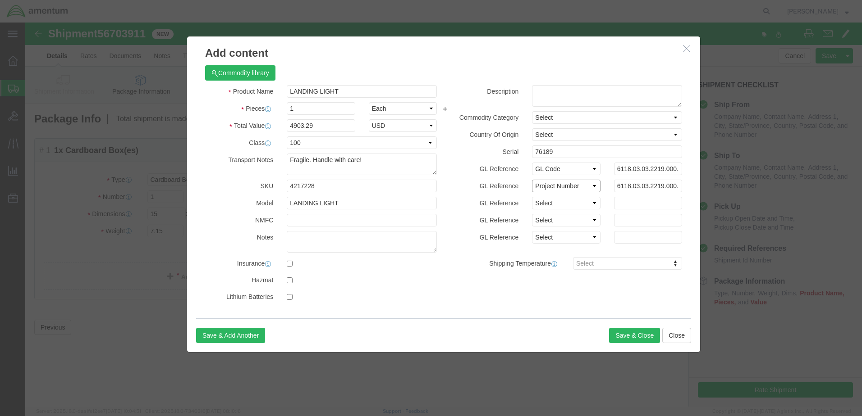
click select "Select Account Type Activity ID Airline Appointment Number ASN Batch Number Bil…"
click button "Save & Close"
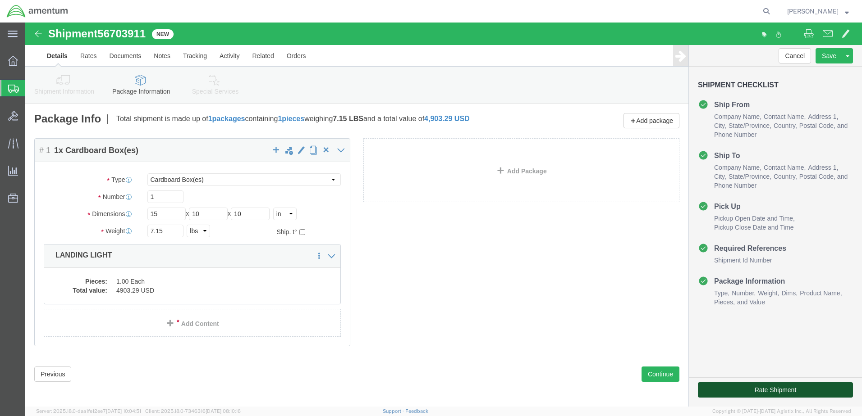
click button "Rate Shipment"
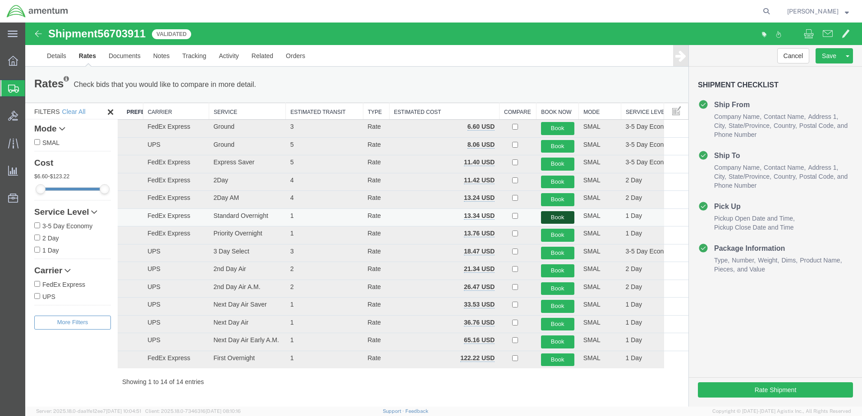
click at [560, 219] on button "Book" at bounding box center [557, 217] width 33 height 13
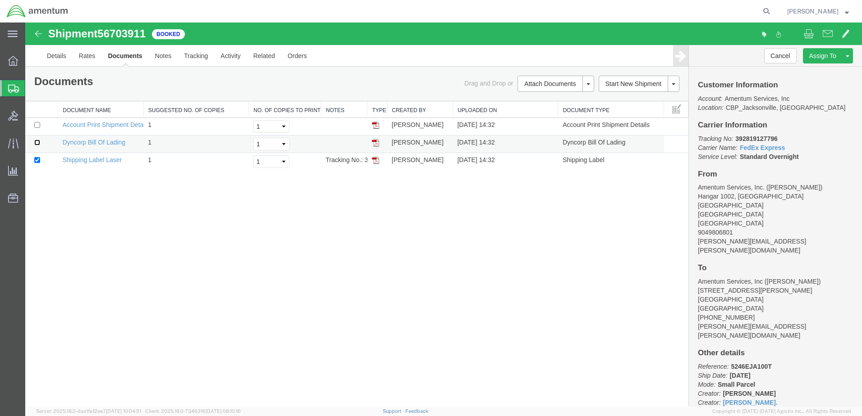
click at [37, 143] on input "checkbox" at bounding box center [37, 143] width 6 height 6
checkbox input "true"
click at [551, 103] on link "Print Documents" at bounding box center [554, 99] width 78 height 14
